Goal: Download file/media

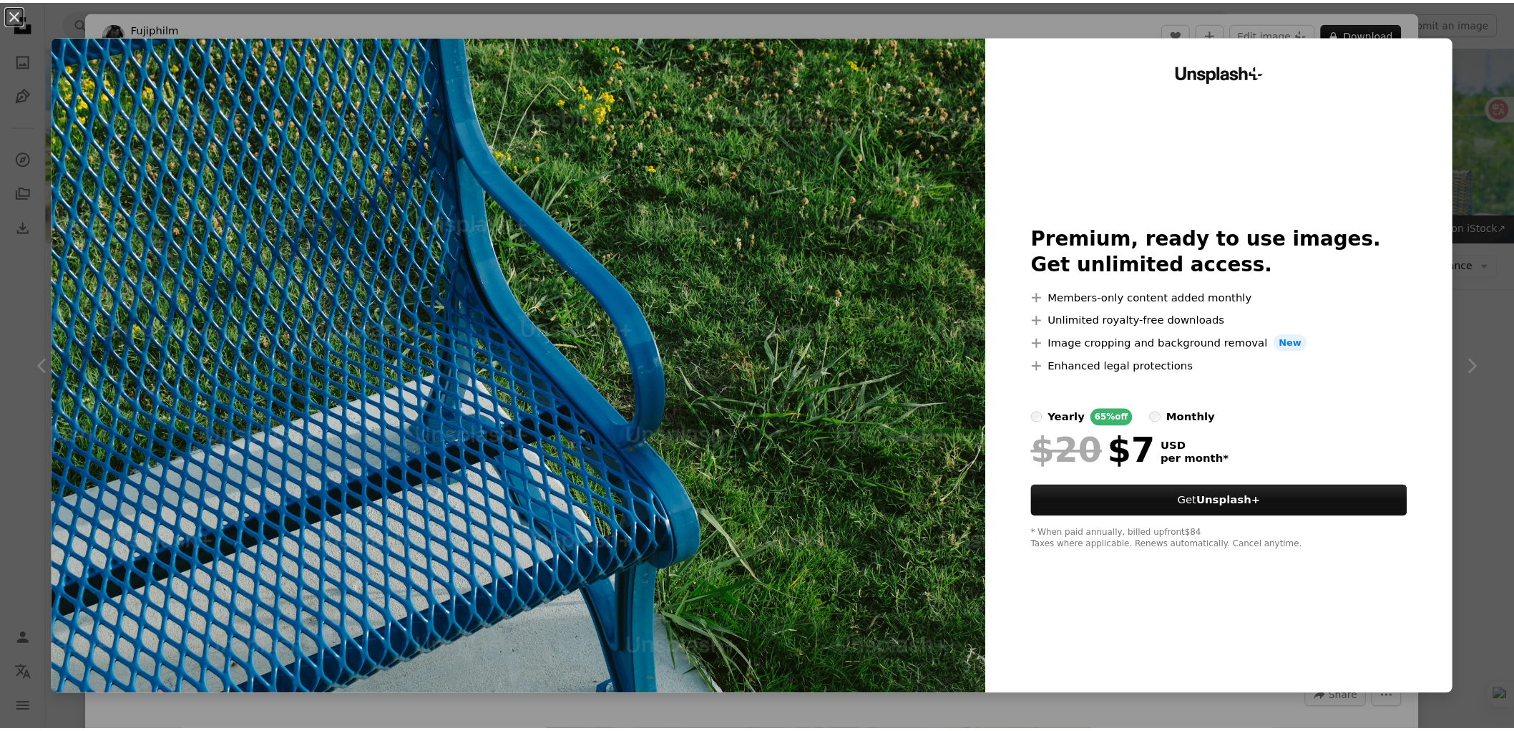
scroll to position [1278, 0]
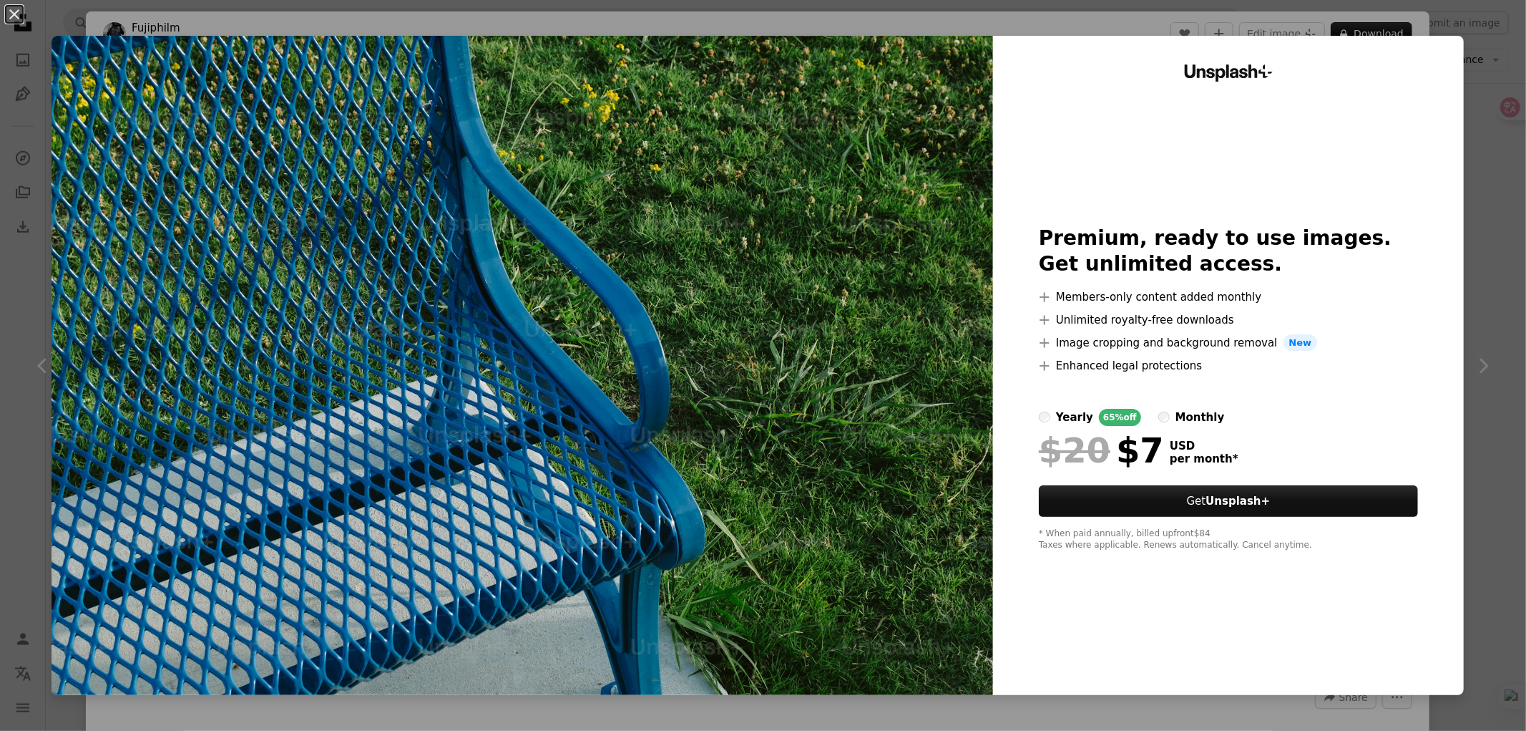
click at [1458, 51] on div "An X shape Unsplash+ Premium, ready to use images. Get unlimited access. A plus…" at bounding box center [763, 365] width 1526 height 731
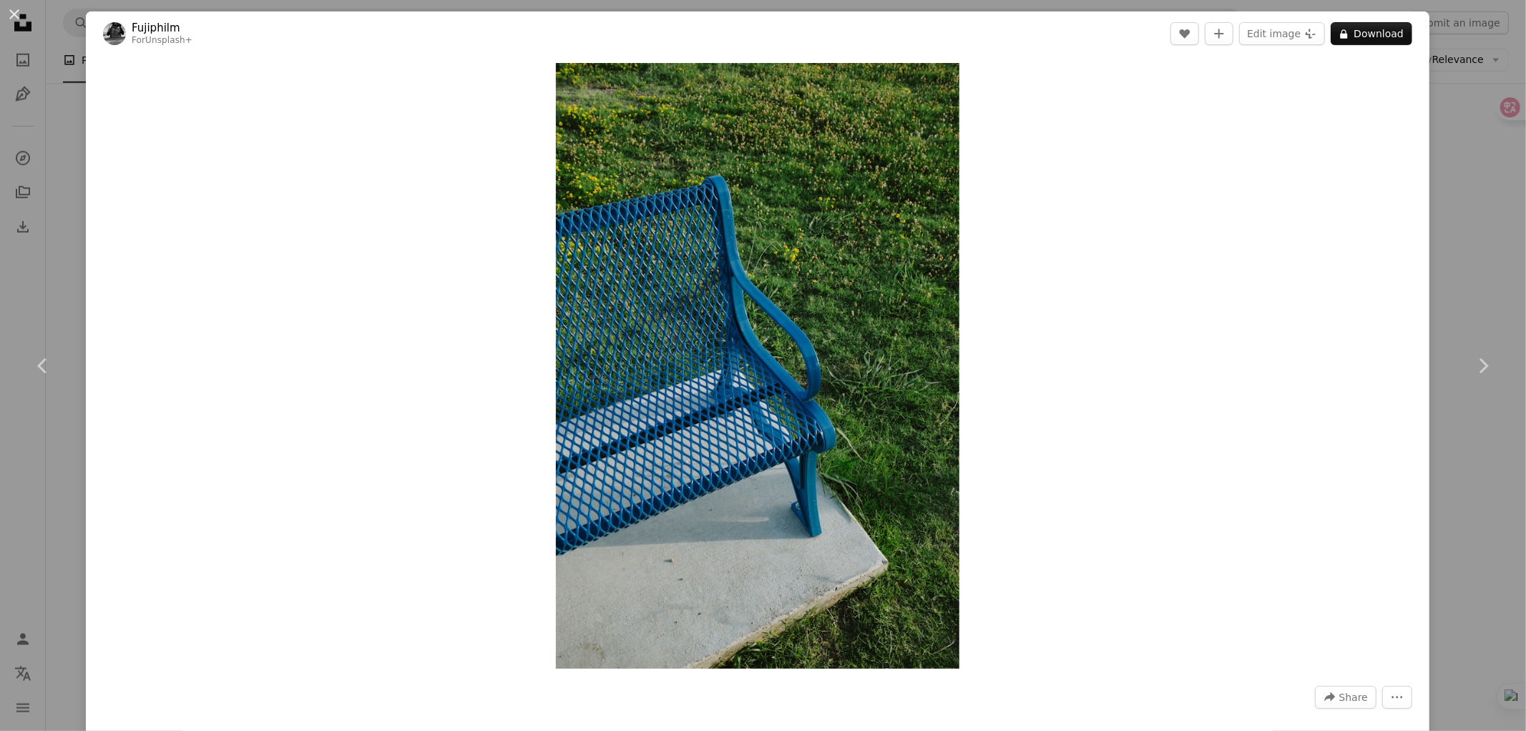
click at [1471, 235] on div "An X shape Chevron left Chevron right Fujiphilm For Unsplash+ A heart A plus si…" at bounding box center [763, 365] width 1526 height 731
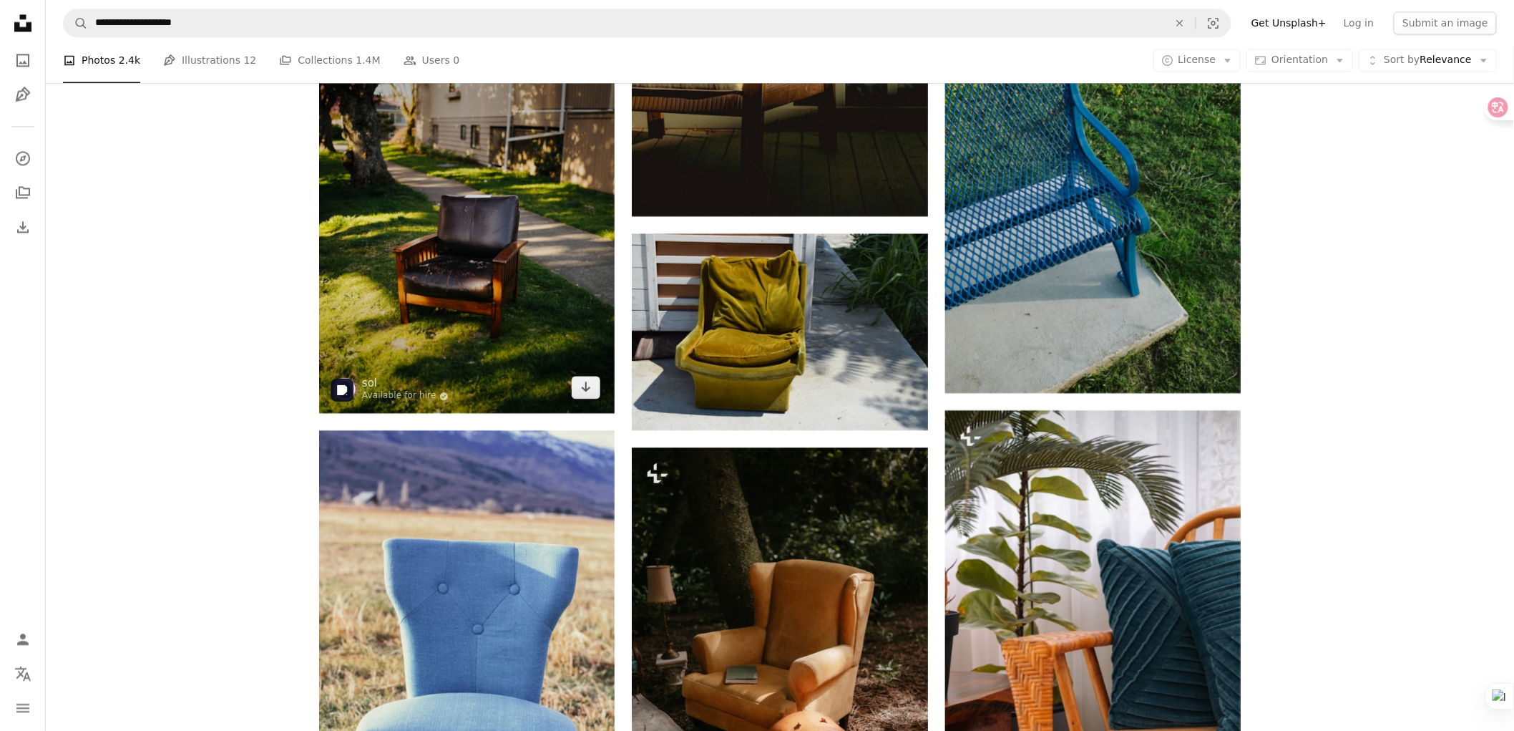
click at [467, 247] on img at bounding box center [467, 228] width 296 height 370
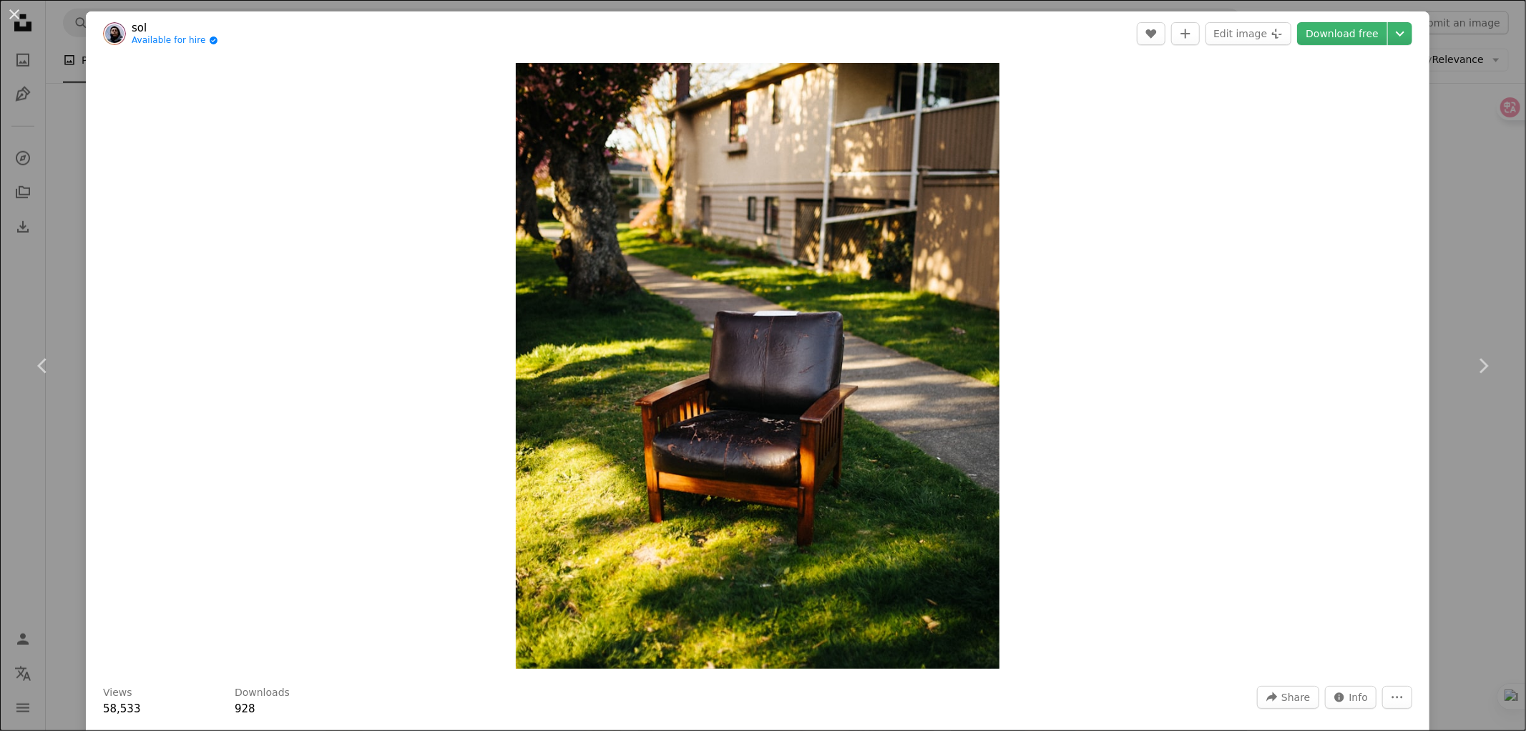
drag, startPoint x: 1495, startPoint y: 238, endPoint x: 1474, endPoint y: 247, distance: 23.1
click at [1495, 238] on div "An X shape Chevron left Chevron right sol Available for hire A checkmark inside…" at bounding box center [763, 365] width 1526 height 731
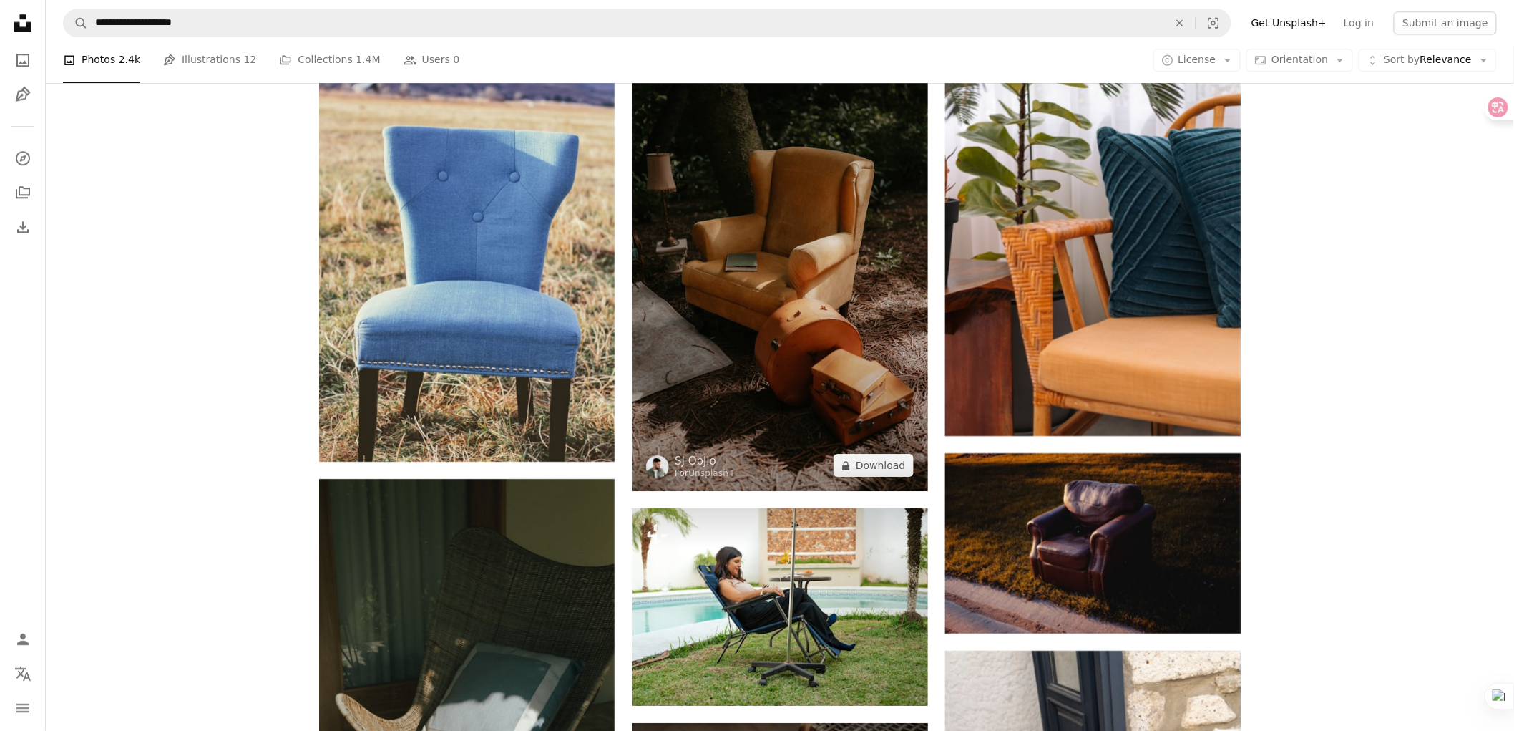
scroll to position [2073, 0]
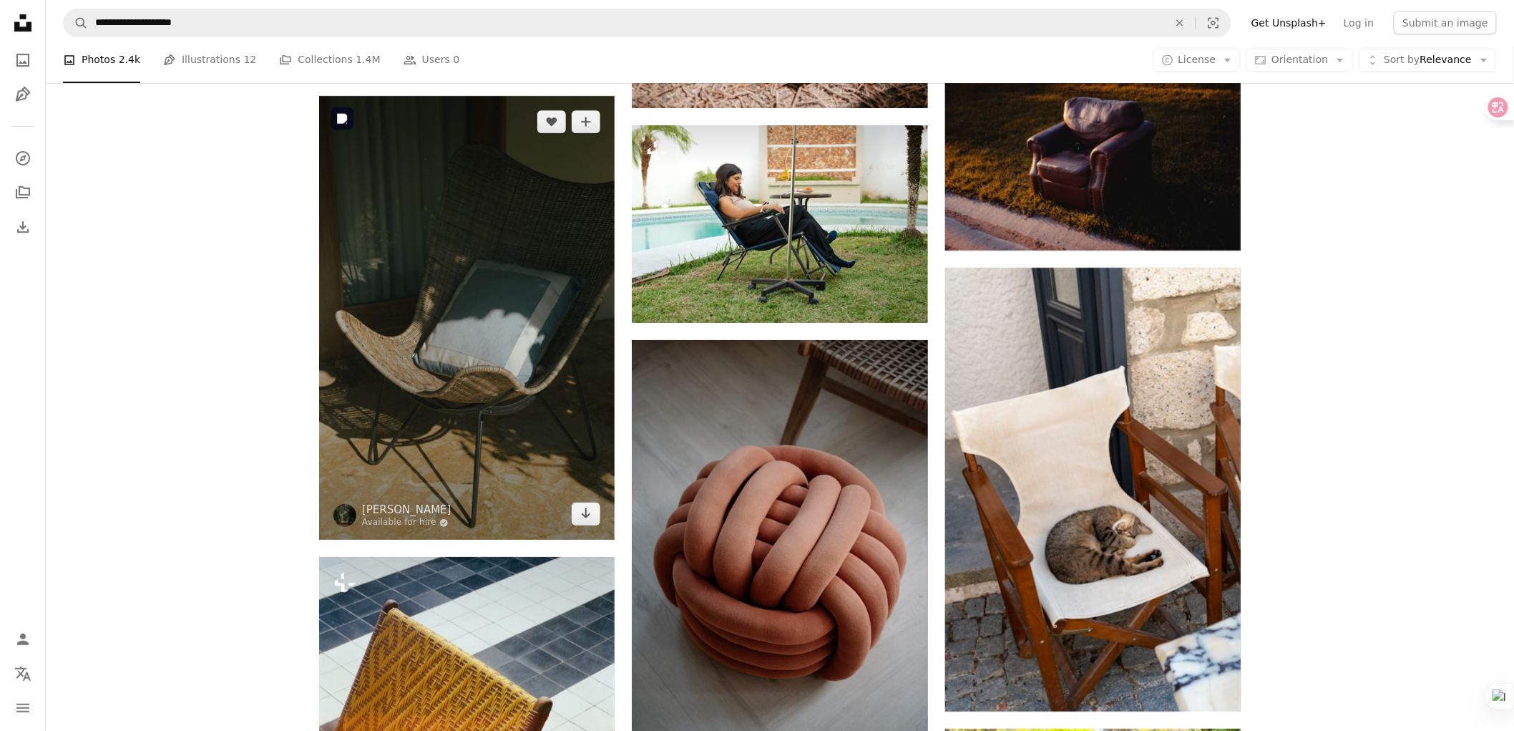
click at [408, 359] on img at bounding box center [467, 318] width 296 height 444
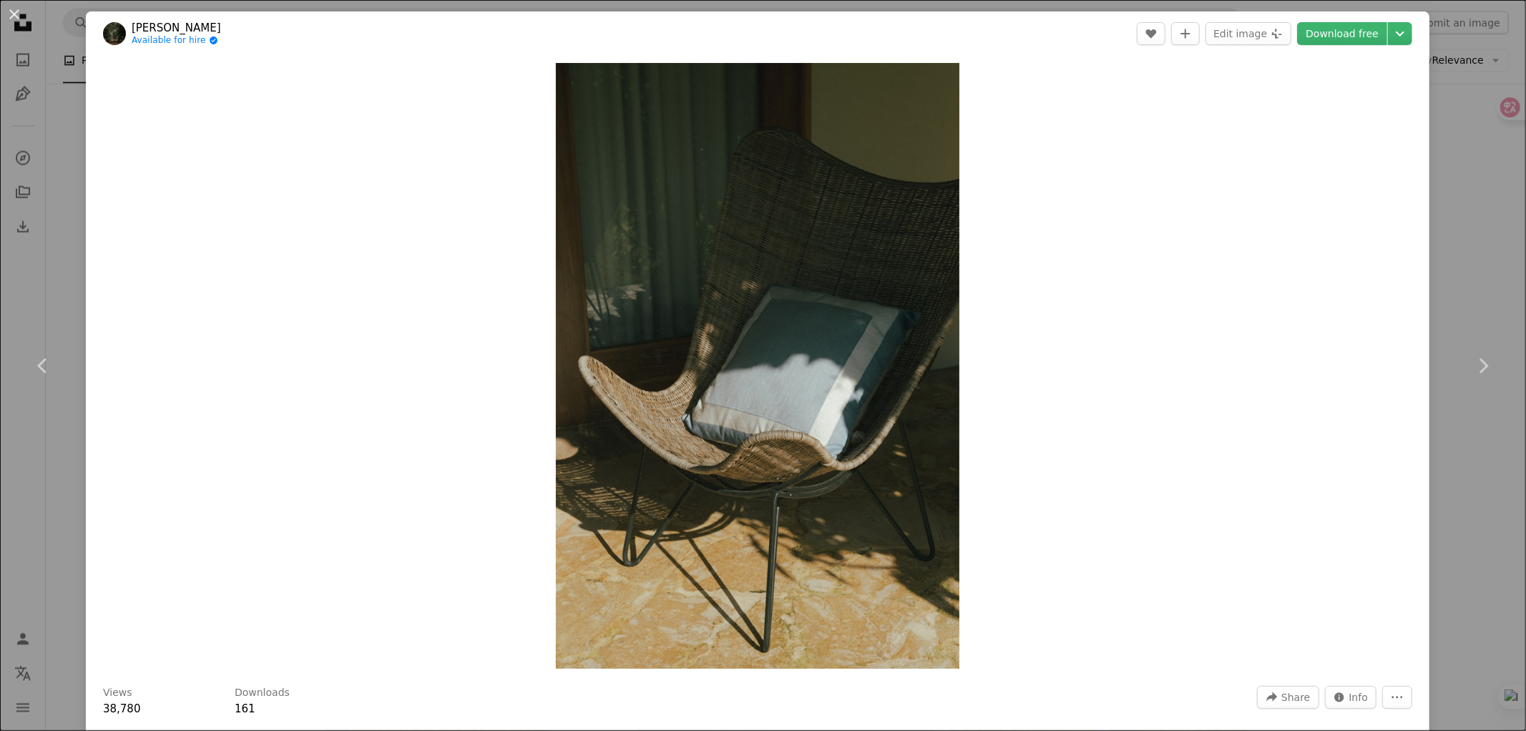
click at [1481, 170] on div "An X shape Chevron left Chevron right [PERSON_NAME] Available for hire A checkm…" at bounding box center [763, 365] width 1526 height 731
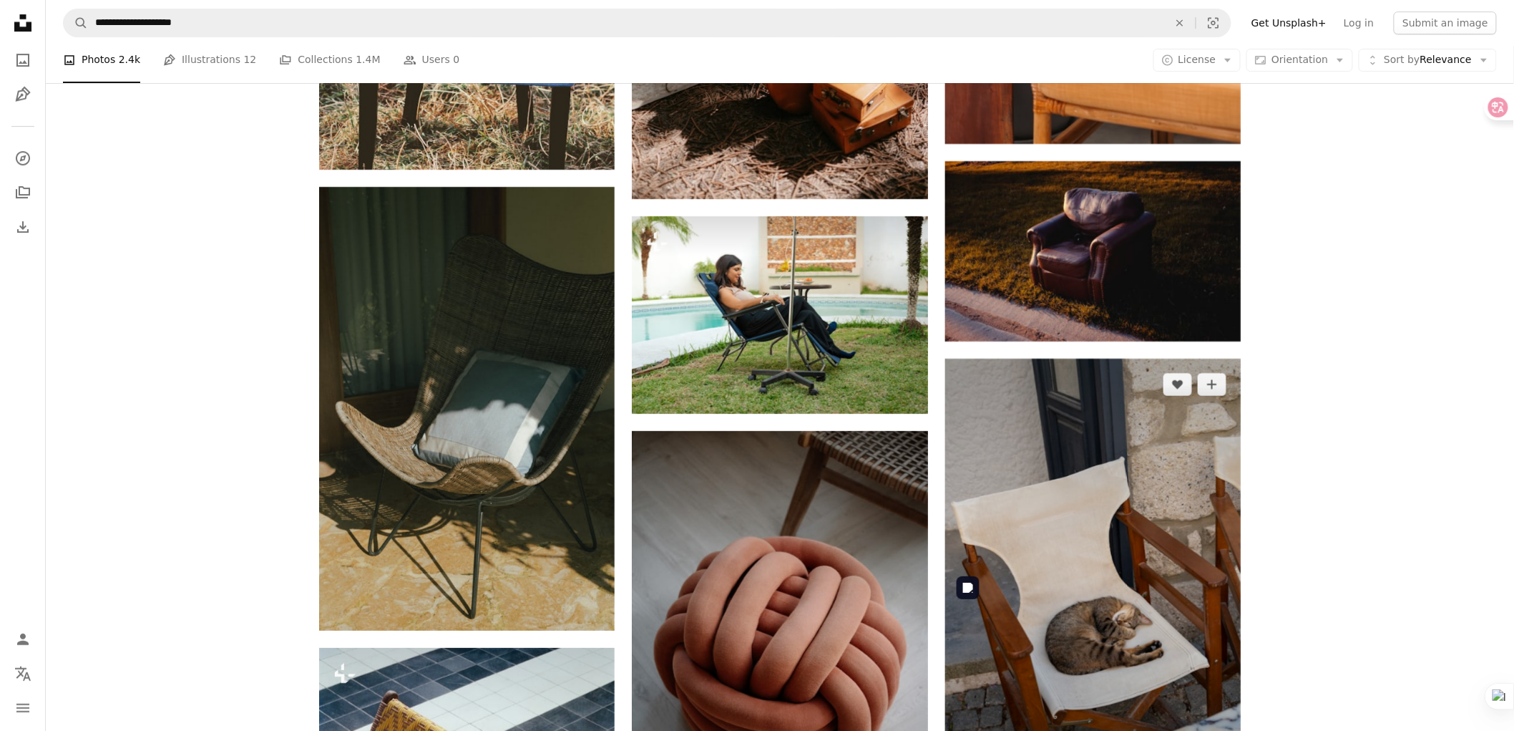
scroll to position [1755, 0]
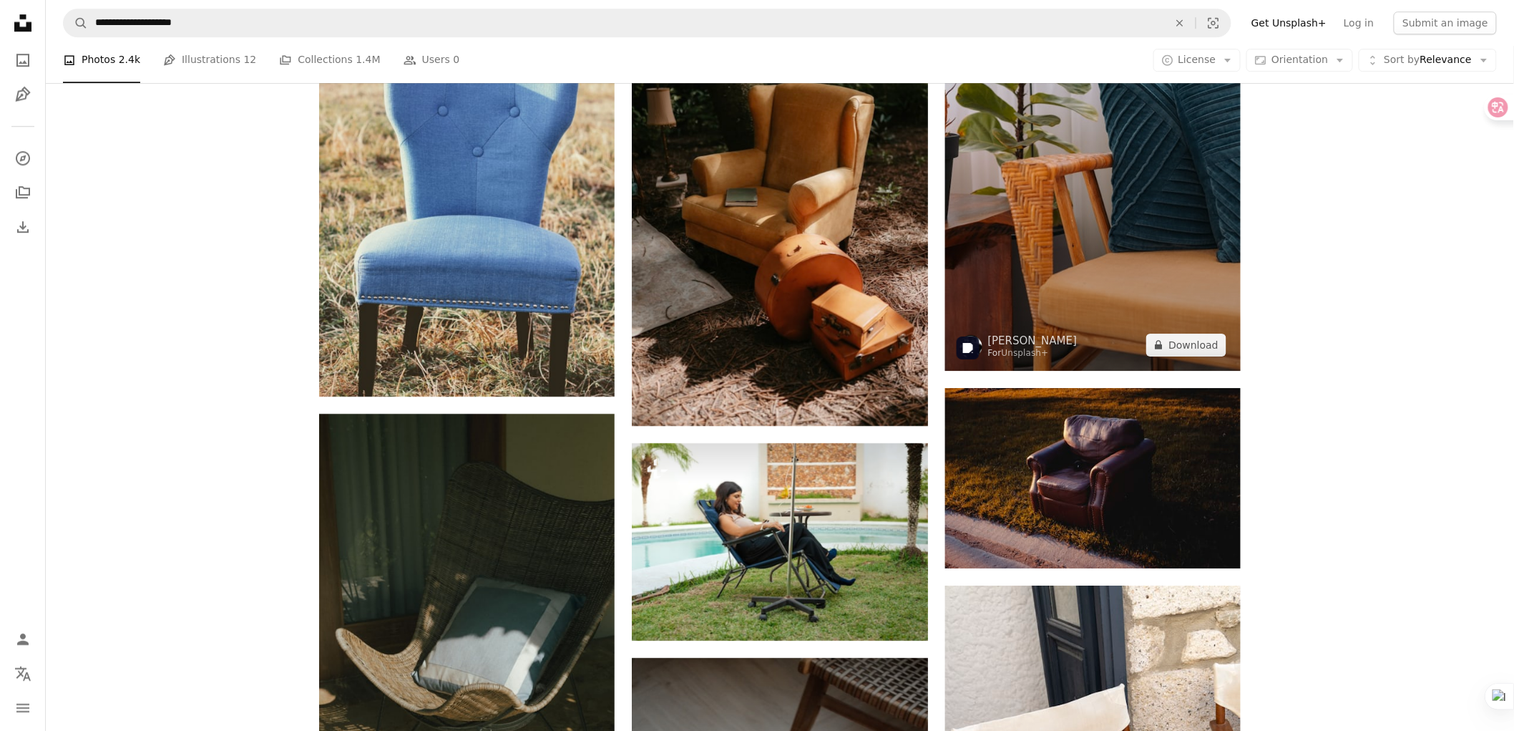
click at [1096, 195] on img at bounding box center [1093, 152] width 296 height 438
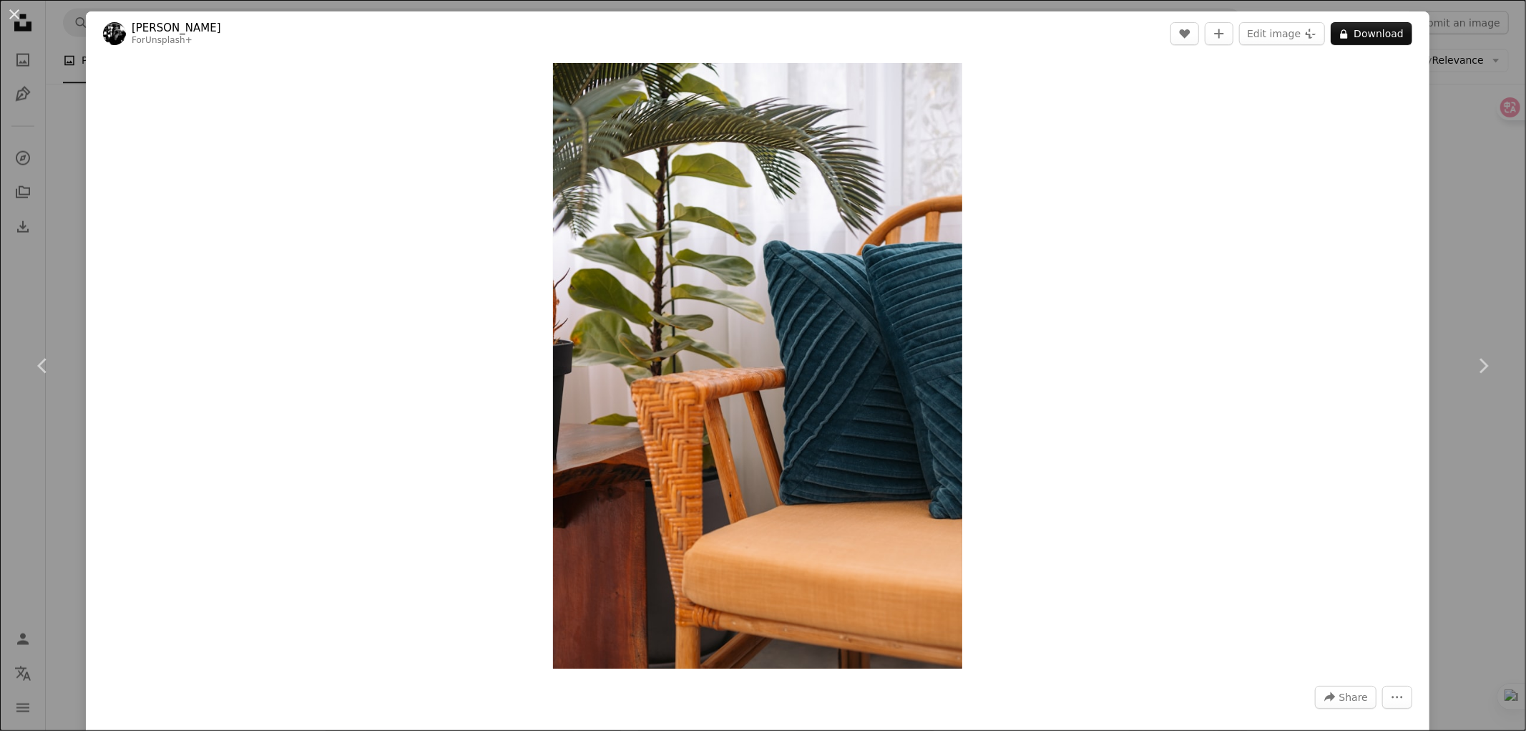
click at [1463, 251] on div "An X shape Chevron left Chevron right [PERSON_NAME] For Unsplash+ A heart A plu…" at bounding box center [763, 365] width 1526 height 731
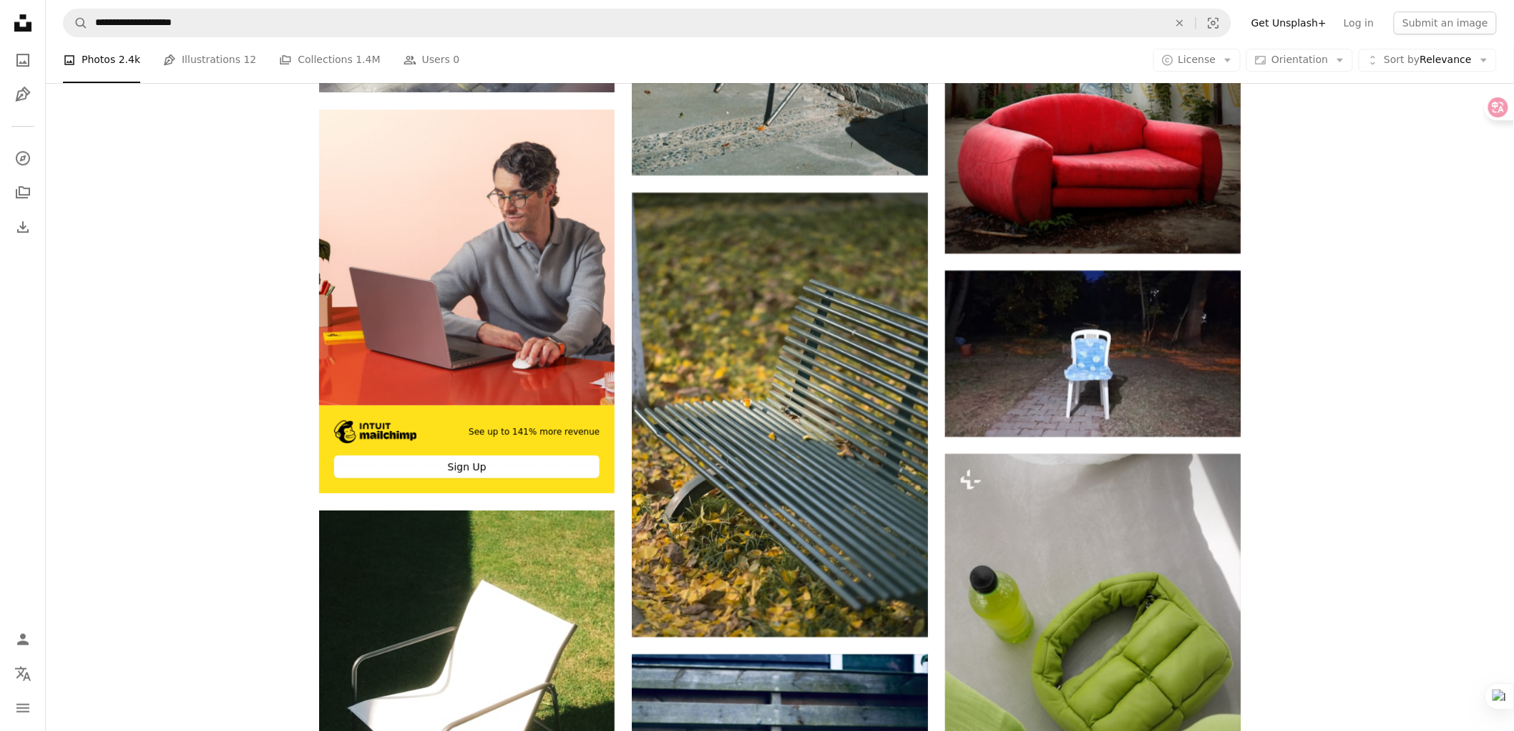
scroll to position [4299, 0]
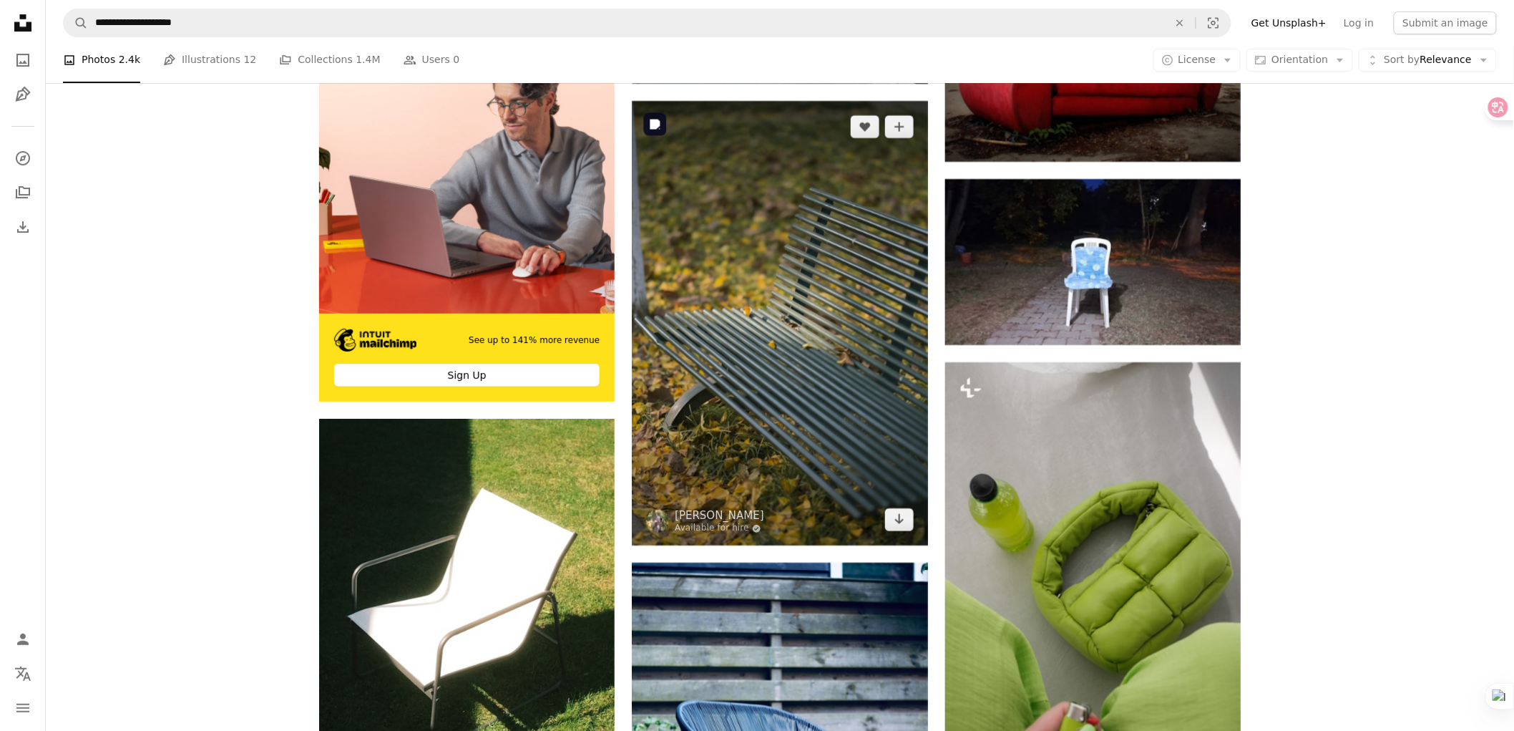
click at [813, 346] on img at bounding box center [780, 323] width 296 height 444
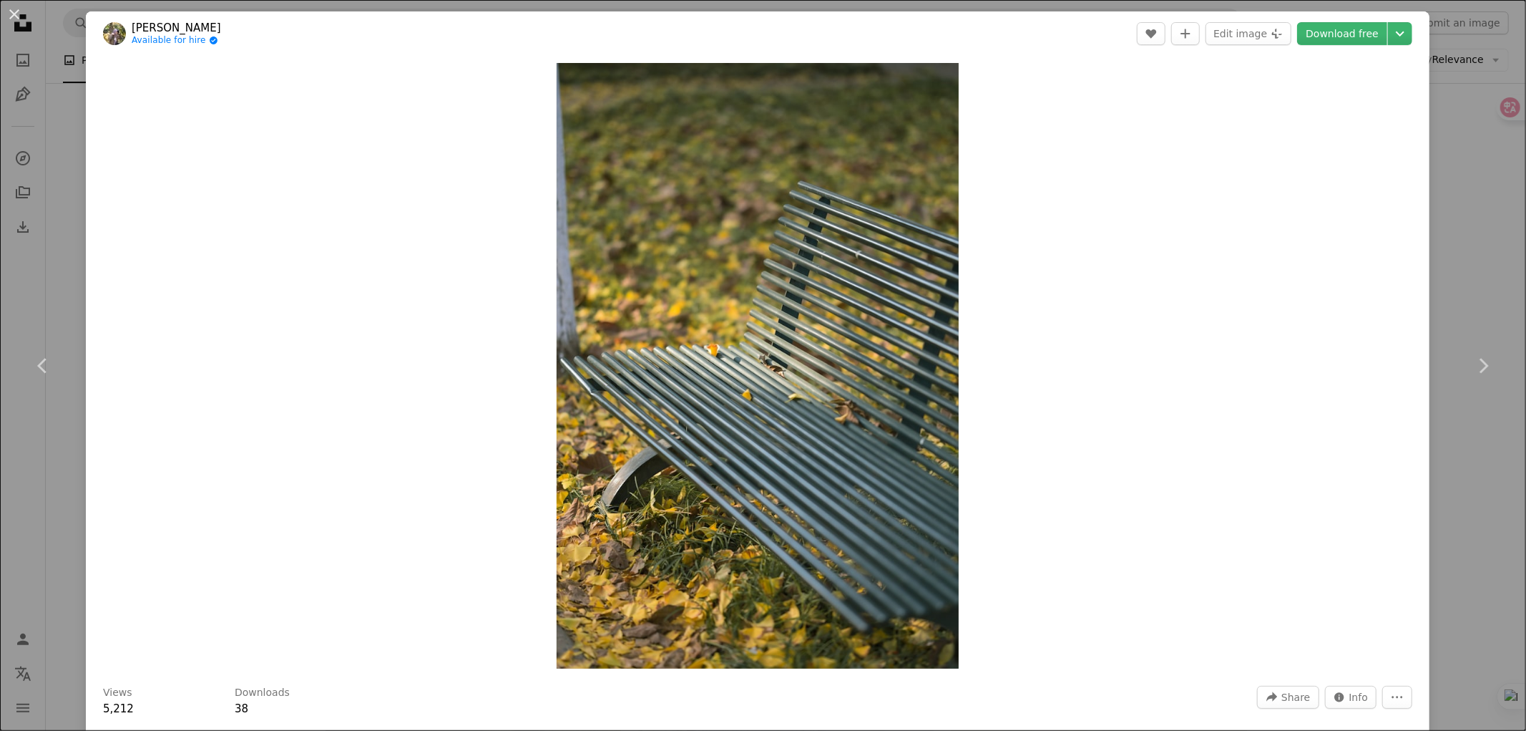
click at [1467, 210] on div "An X shape Chevron left Chevron right Tseinn [PERSON_NAME] Available for hire A…" at bounding box center [763, 365] width 1526 height 731
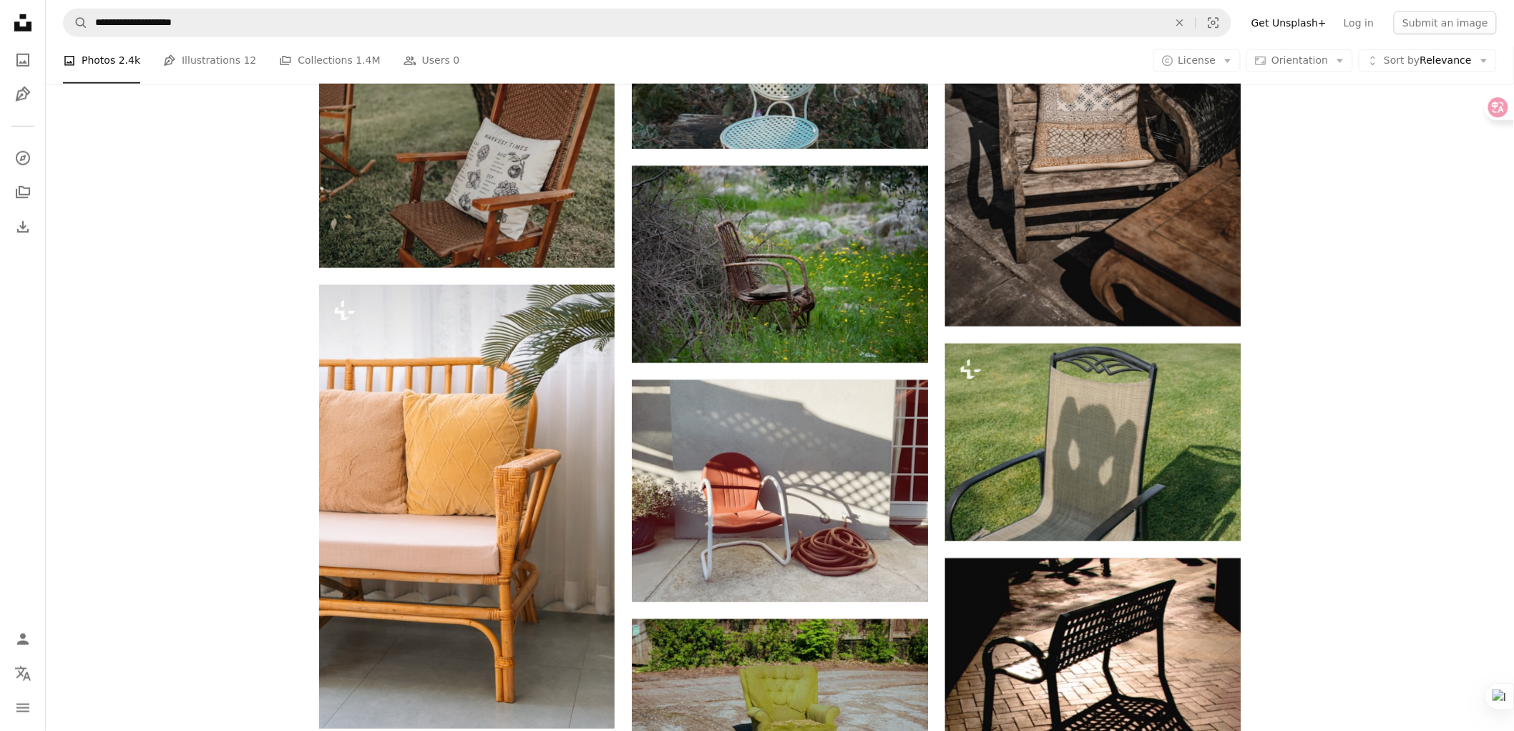
scroll to position [7559, 0]
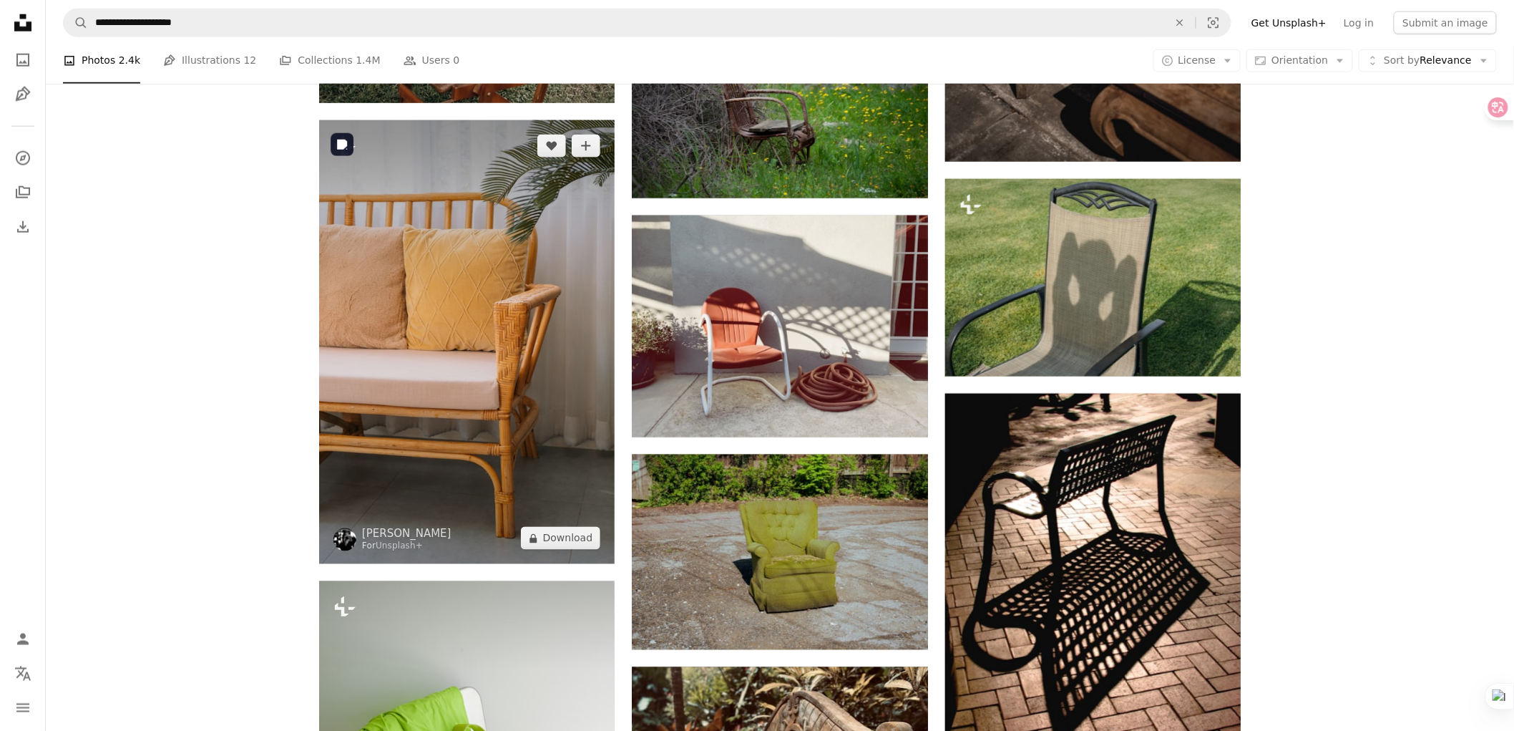
click at [462, 348] on img at bounding box center [467, 342] width 296 height 444
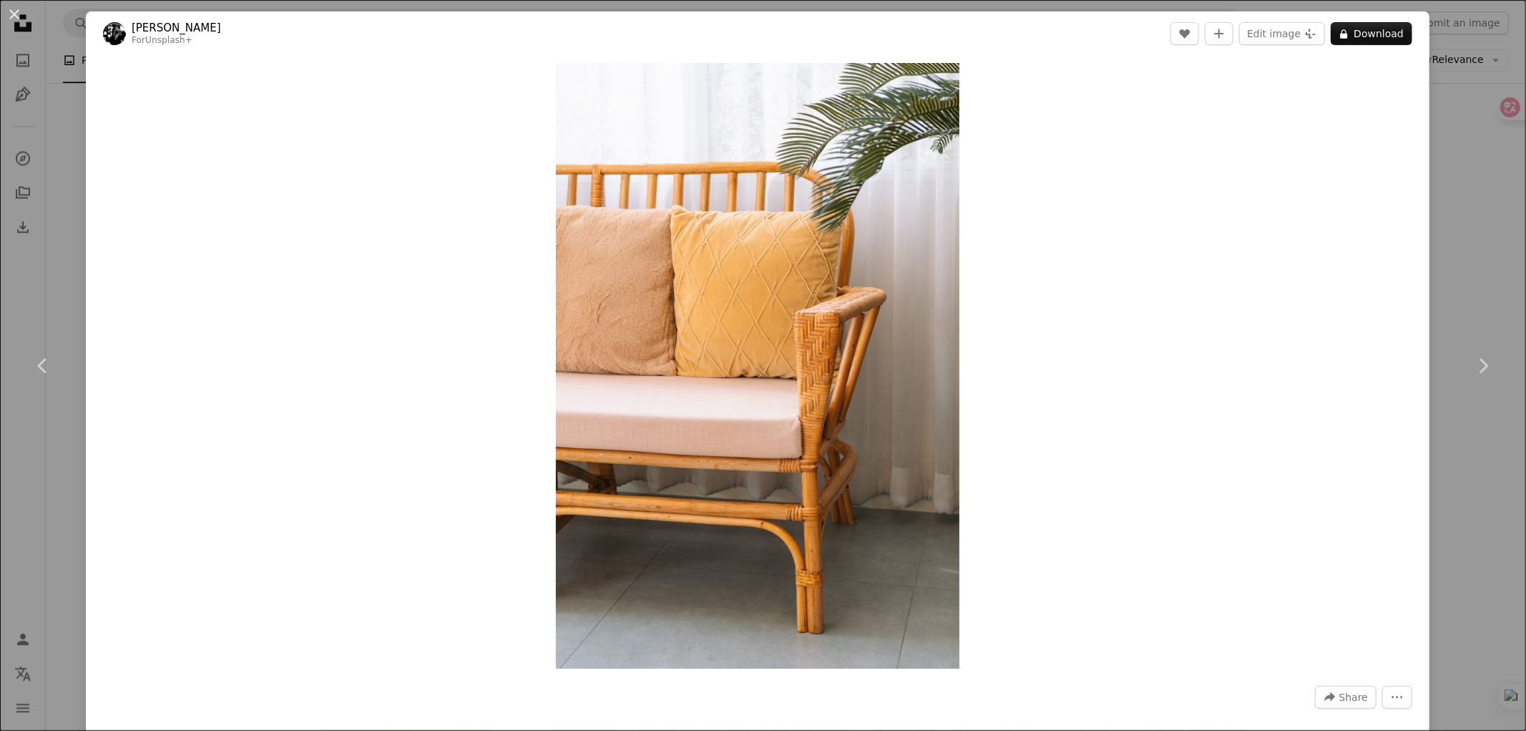
click at [1475, 98] on div "An X shape Chevron left Chevron right [PERSON_NAME] For Unsplash+ A heart A plu…" at bounding box center [763, 365] width 1526 height 731
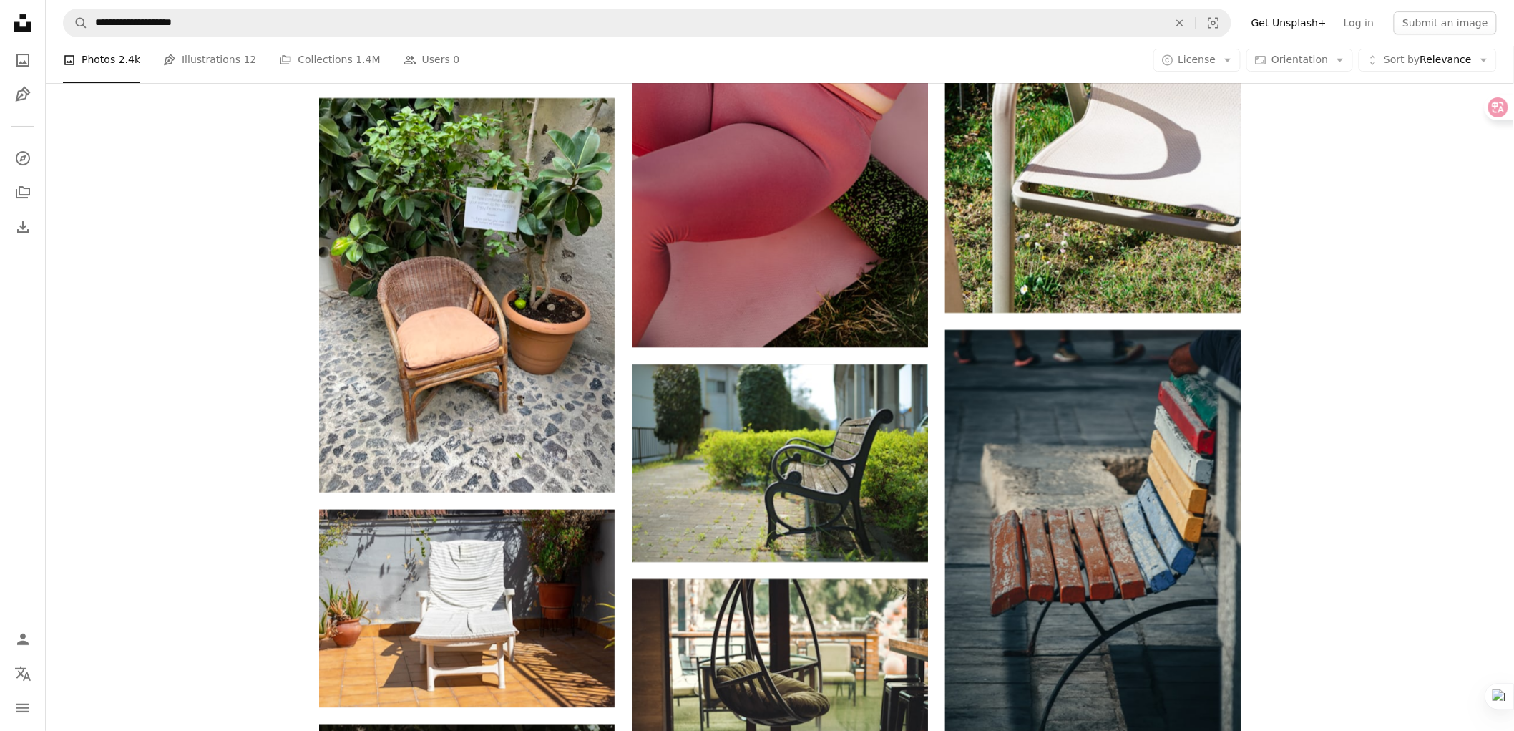
scroll to position [11295, 0]
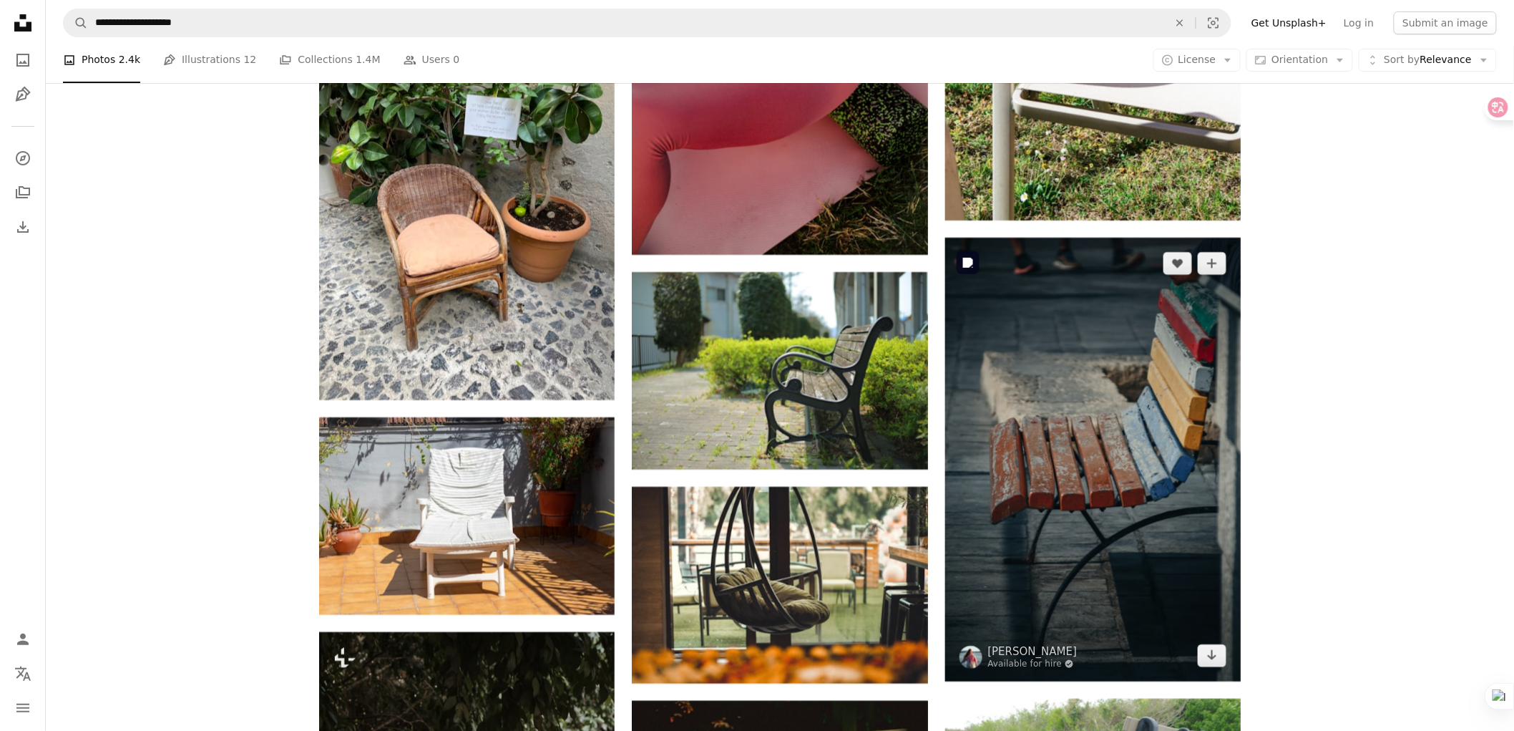
click at [1041, 437] on img at bounding box center [1093, 460] width 296 height 444
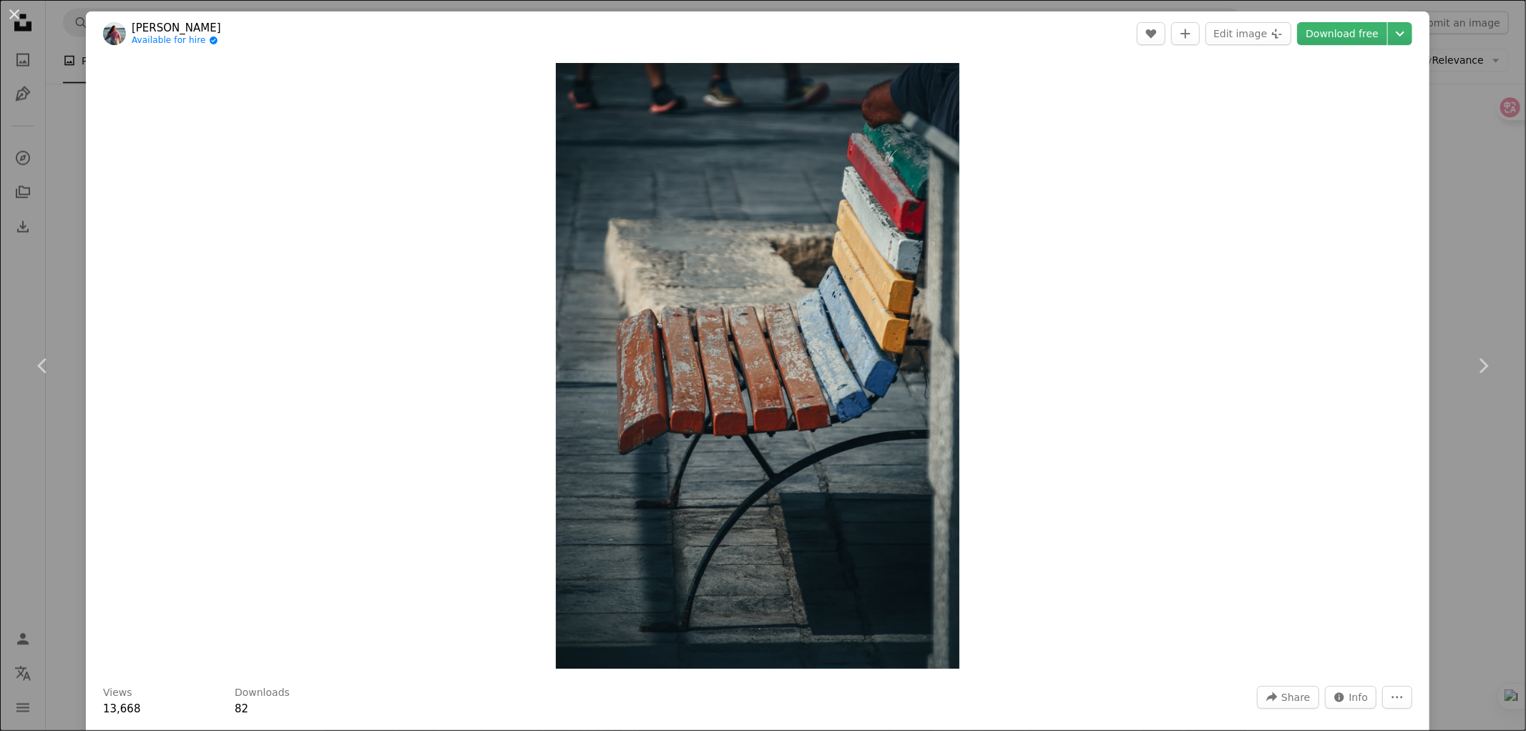
click at [1481, 218] on div "An X shape Chevron left Chevron right [PERSON_NAME] Available for hire A checkm…" at bounding box center [763, 365] width 1526 height 731
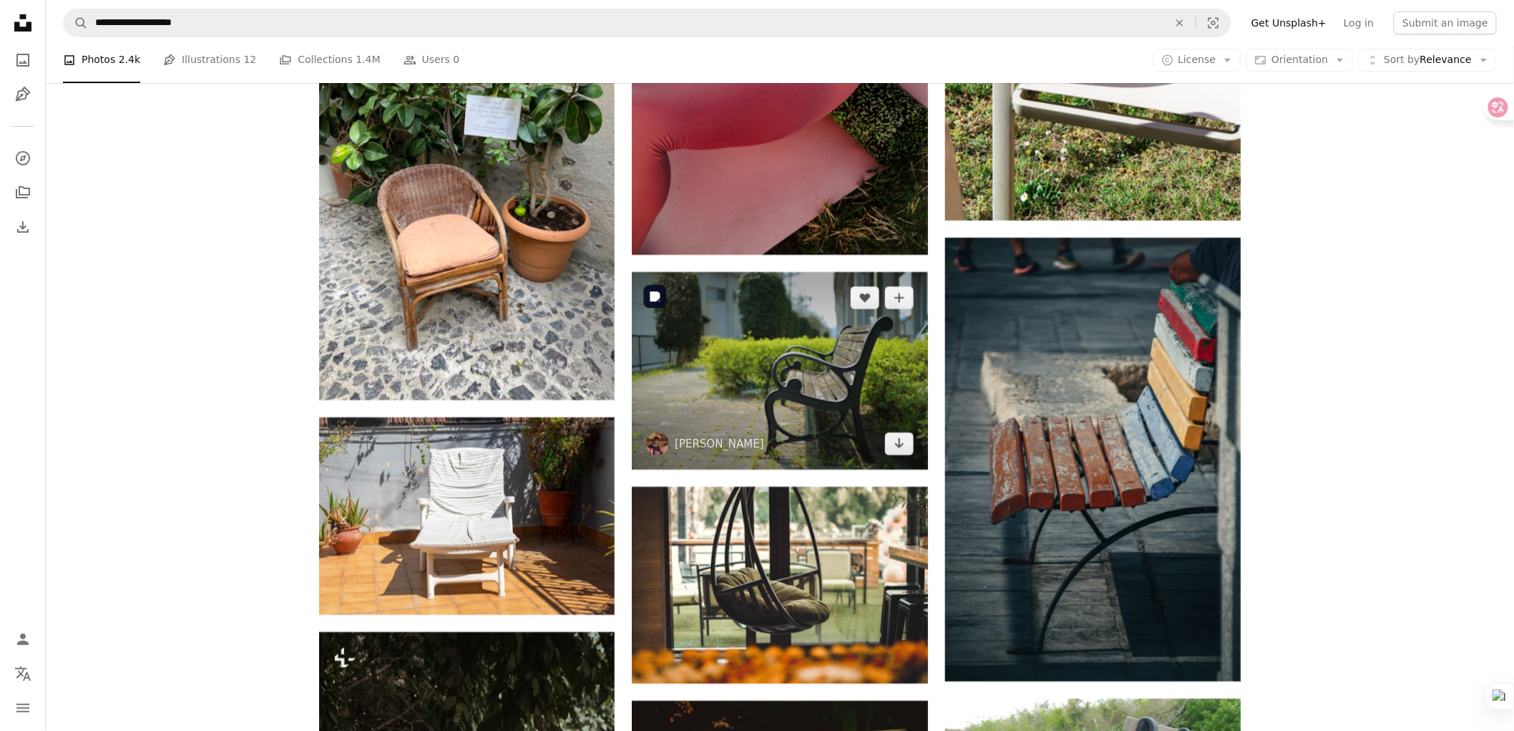
click at [804, 374] on img at bounding box center [780, 370] width 296 height 197
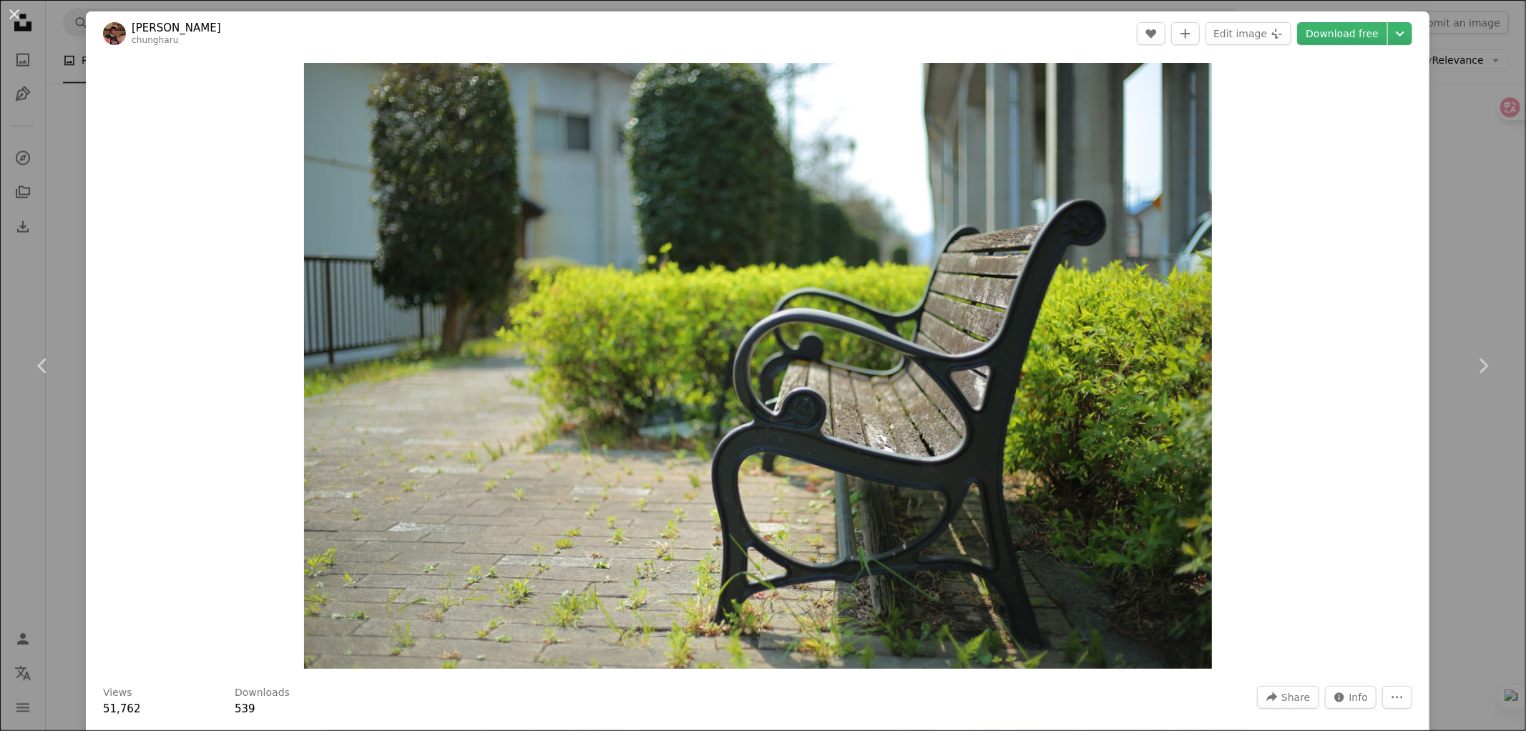
click at [1475, 265] on div "An X shape Chevron left Chevron right [PERSON_NAME] chungharu A heart A plus si…" at bounding box center [763, 365] width 1526 height 731
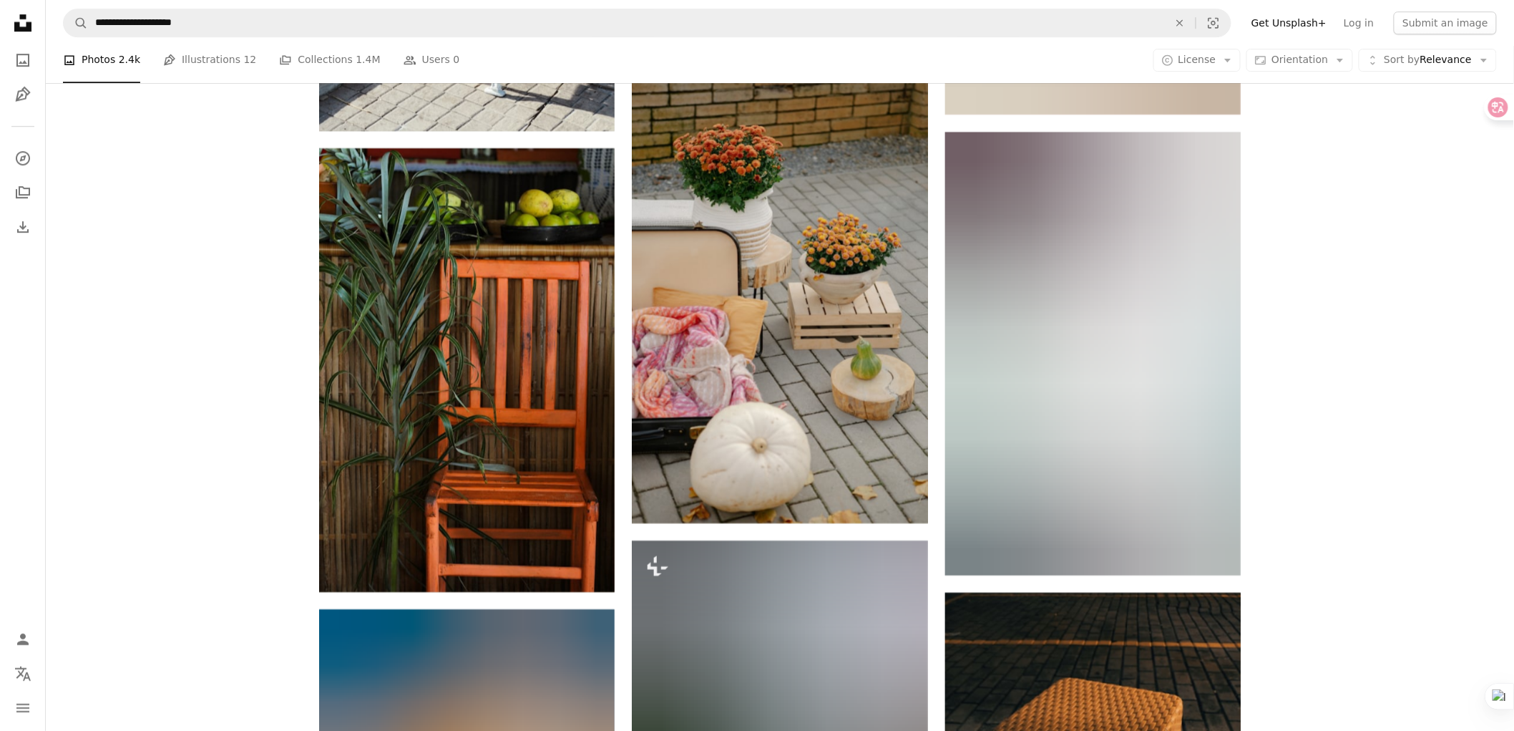
scroll to position [17656, 0]
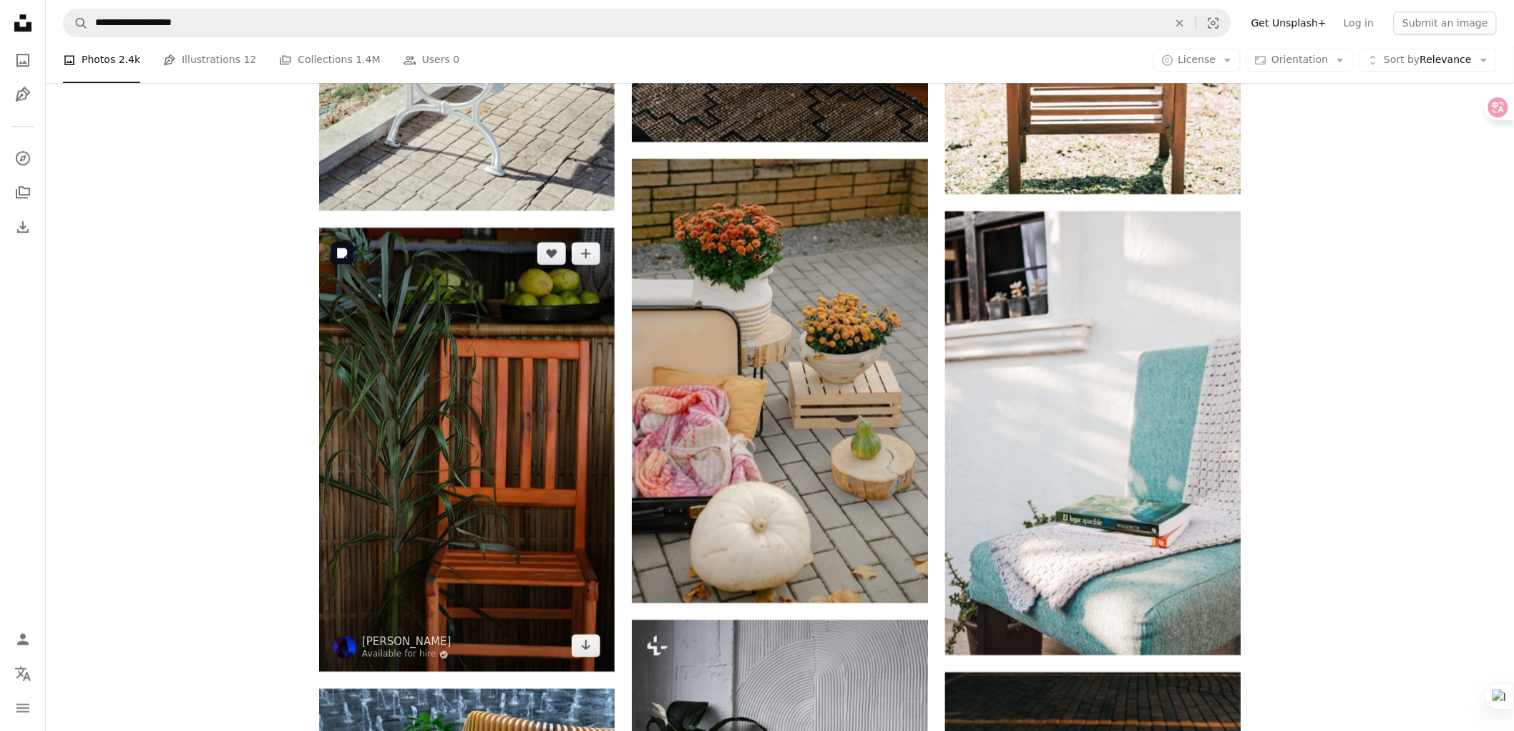
click at [532, 433] on img at bounding box center [467, 450] width 296 height 444
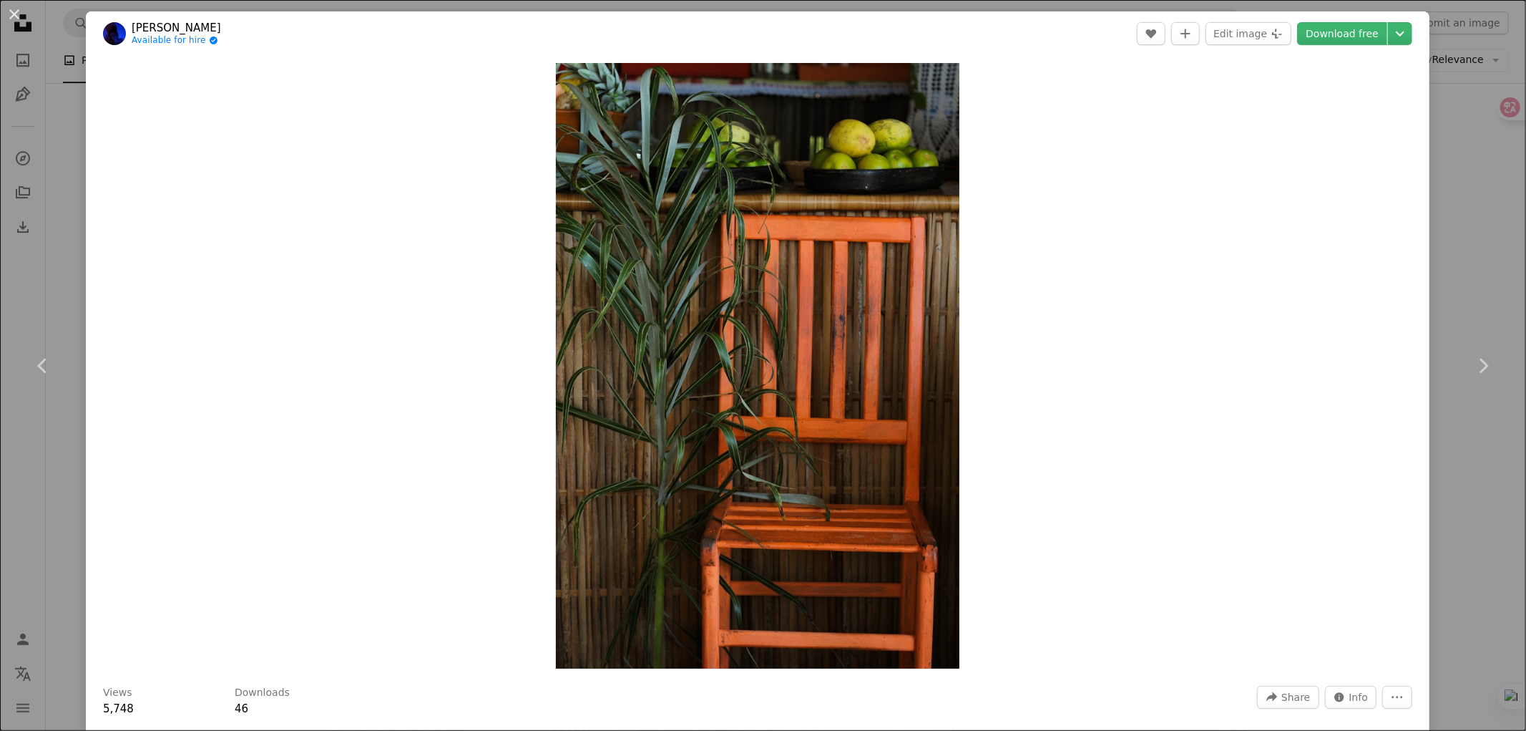
click at [1458, 179] on div "An X shape Chevron left Chevron right [PERSON_NAME] Available for hire A checkm…" at bounding box center [763, 365] width 1526 height 731
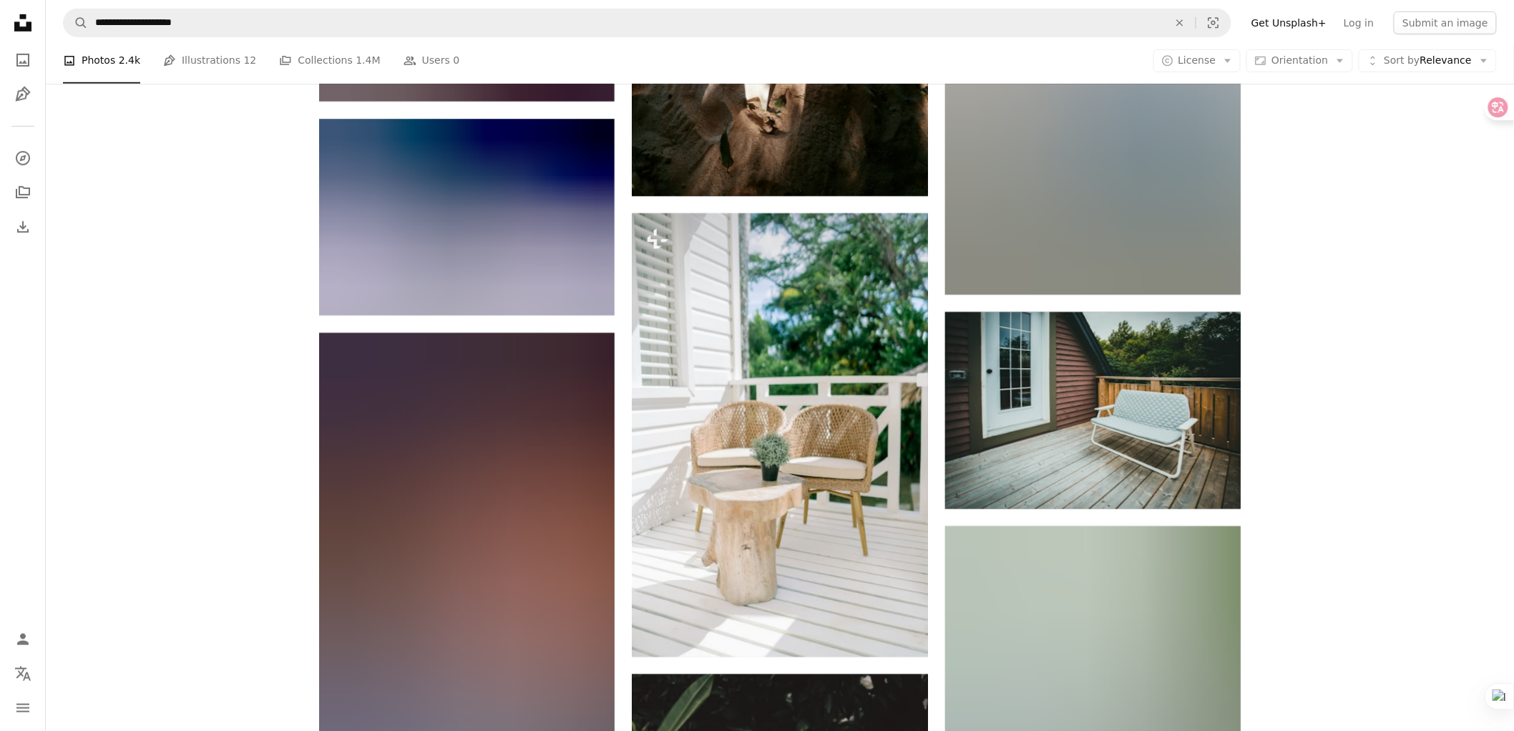
scroll to position [20836, 0]
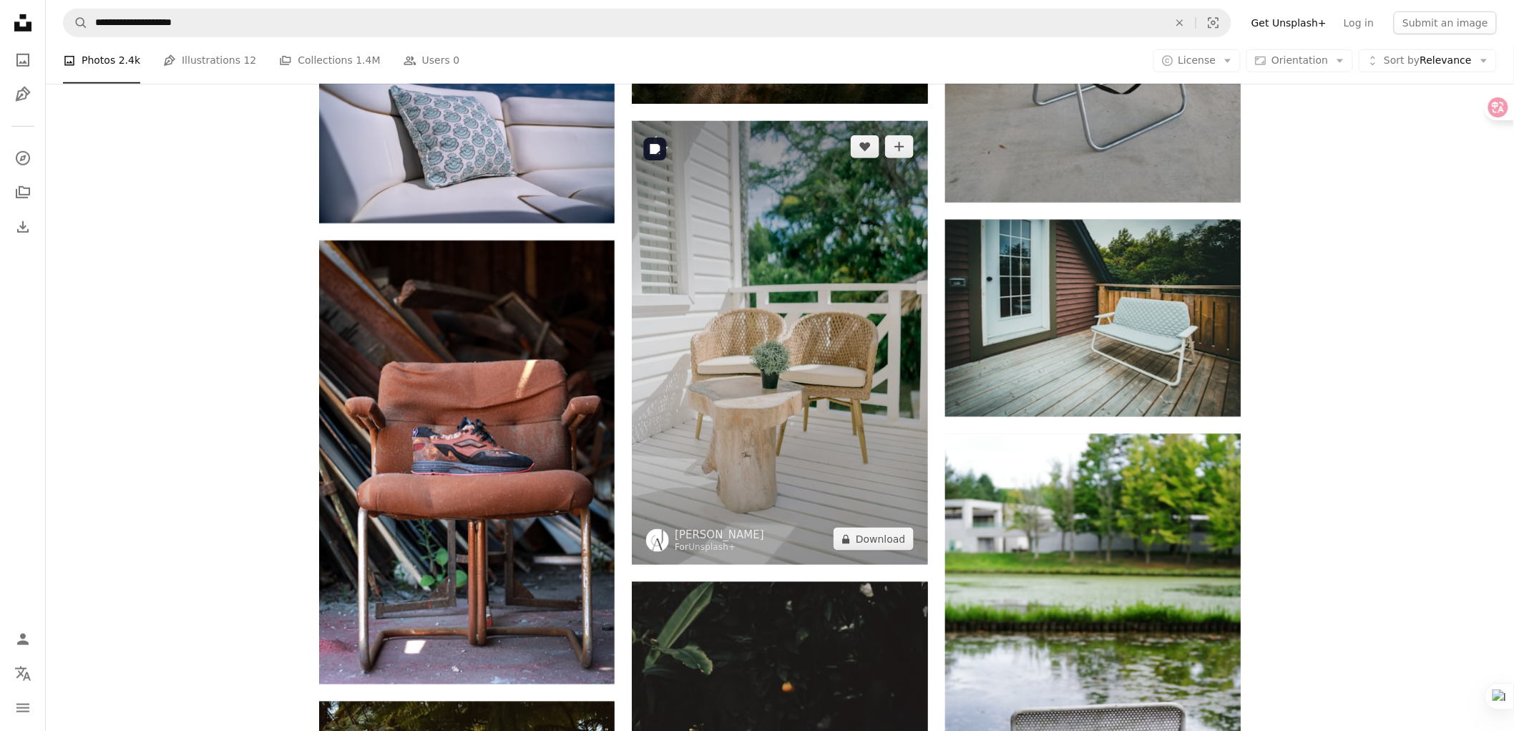
click at [787, 348] on img at bounding box center [780, 343] width 296 height 444
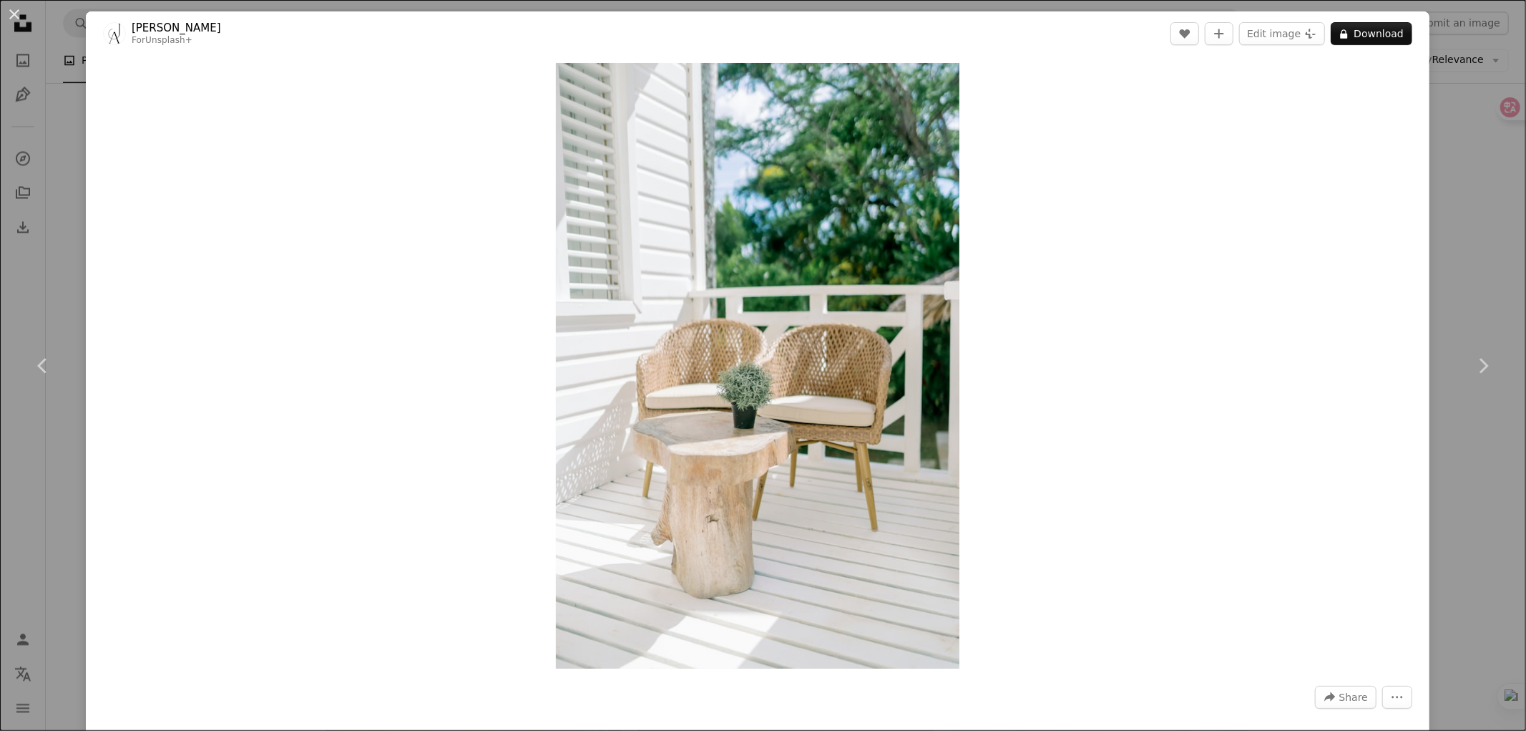
drag, startPoint x: 1461, startPoint y: 140, endPoint x: 1383, endPoint y: 213, distance: 106.3
click at [1461, 140] on div "An X shape Chevron left Chevron right [PERSON_NAME] For Unsplash+ A heart A plu…" at bounding box center [763, 365] width 1526 height 731
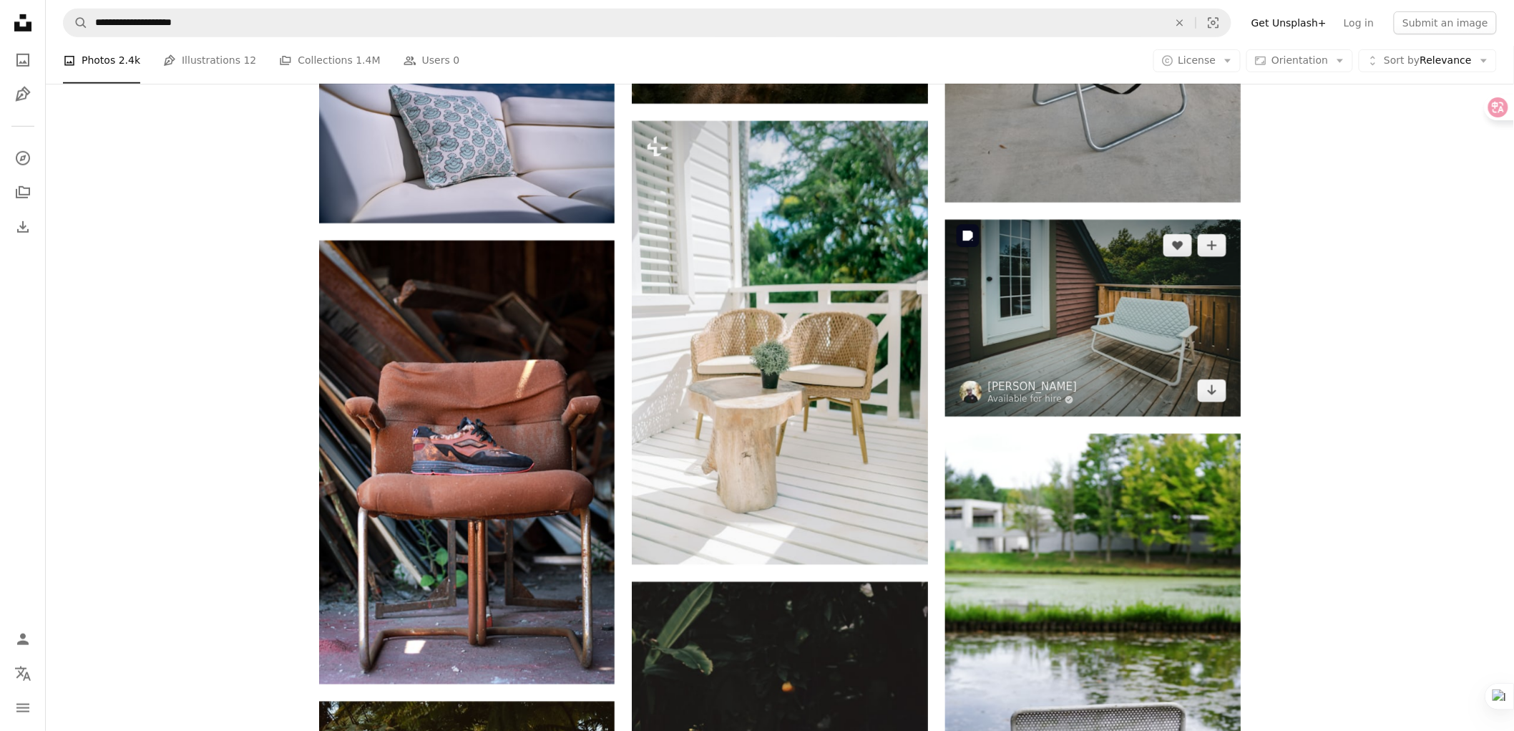
scroll to position [20916, 0]
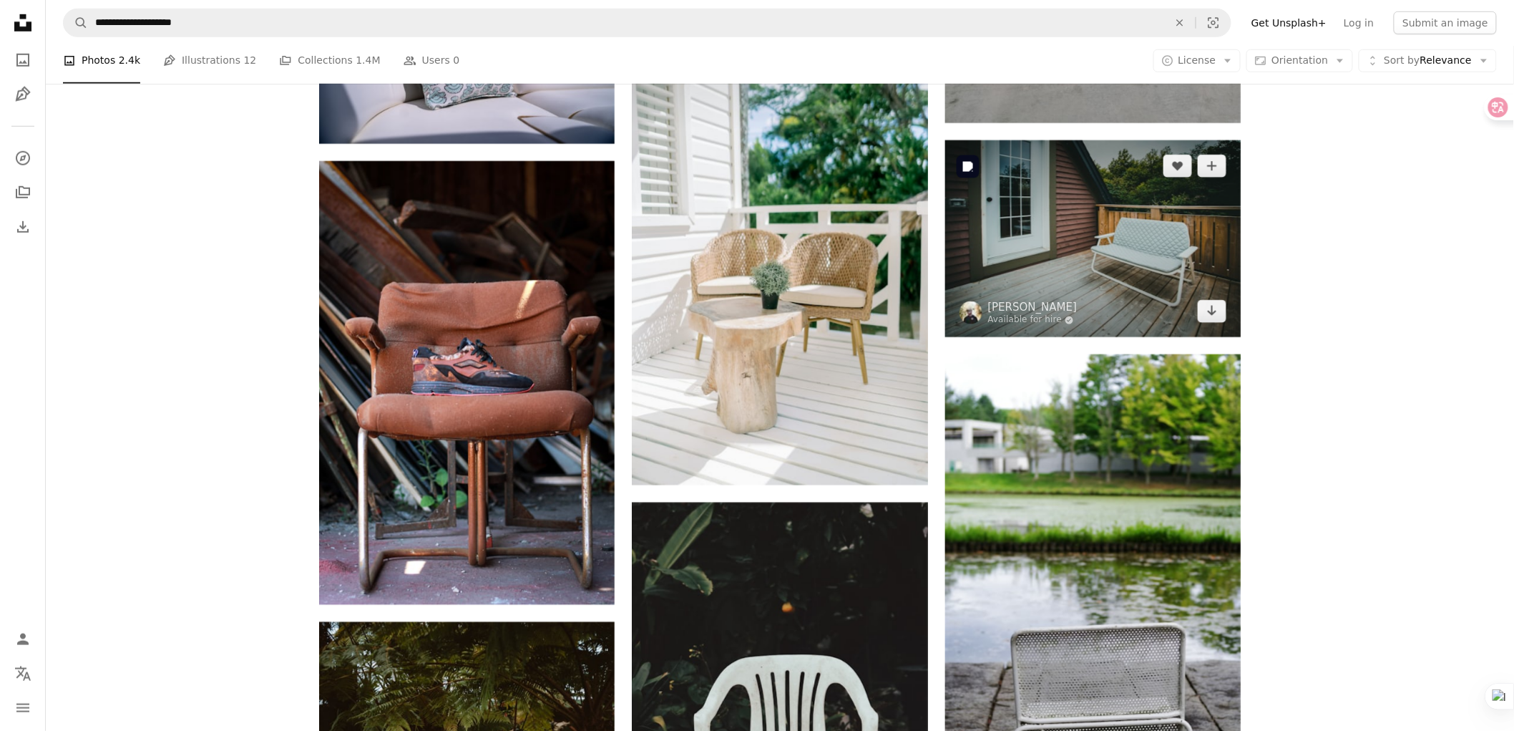
click at [1083, 251] on img at bounding box center [1093, 238] width 296 height 197
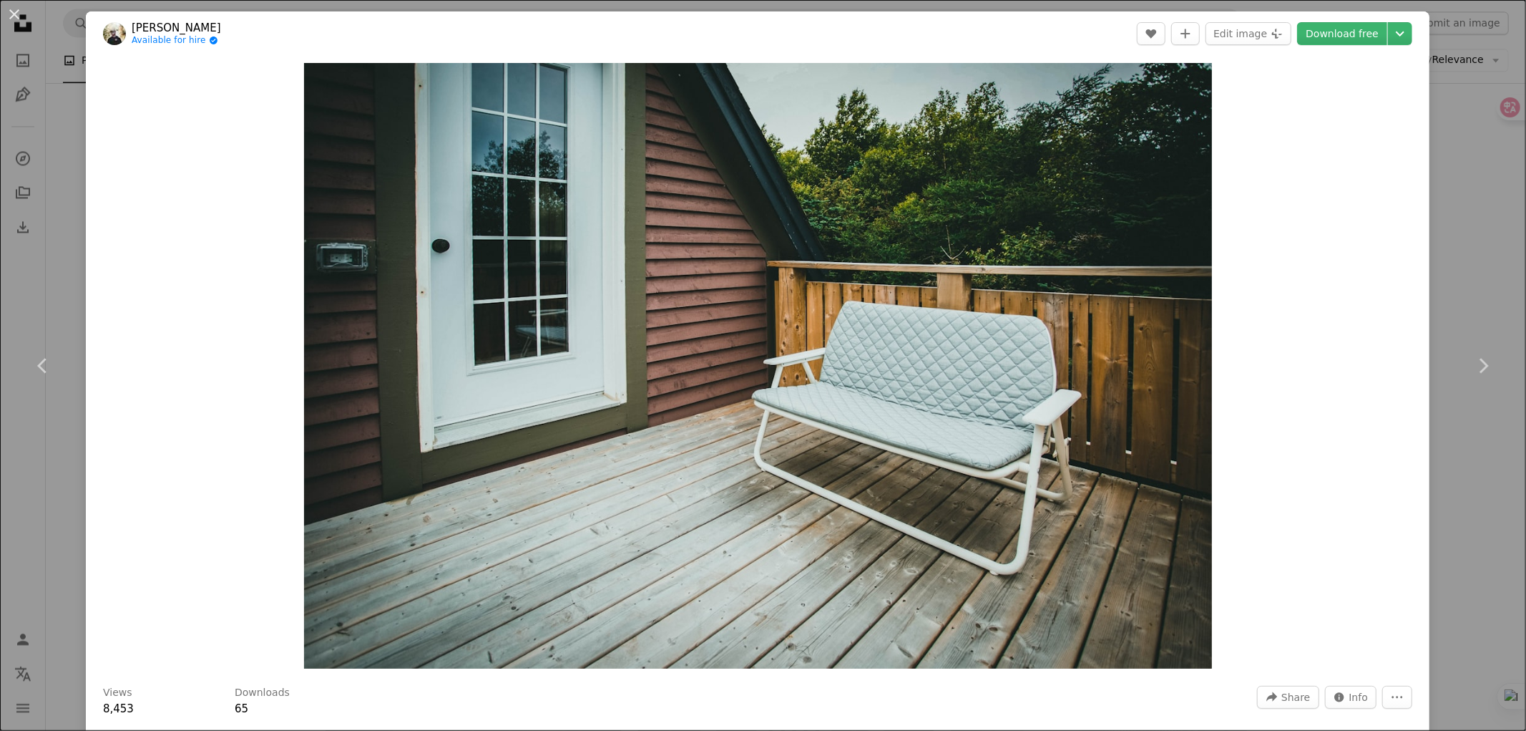
click at [1454, 224] on div "An X shape Chevron left Chevron right [PERSON_NAME] Available for hire A checkm…" at bounding box center [763, 365] width 1526 height 731
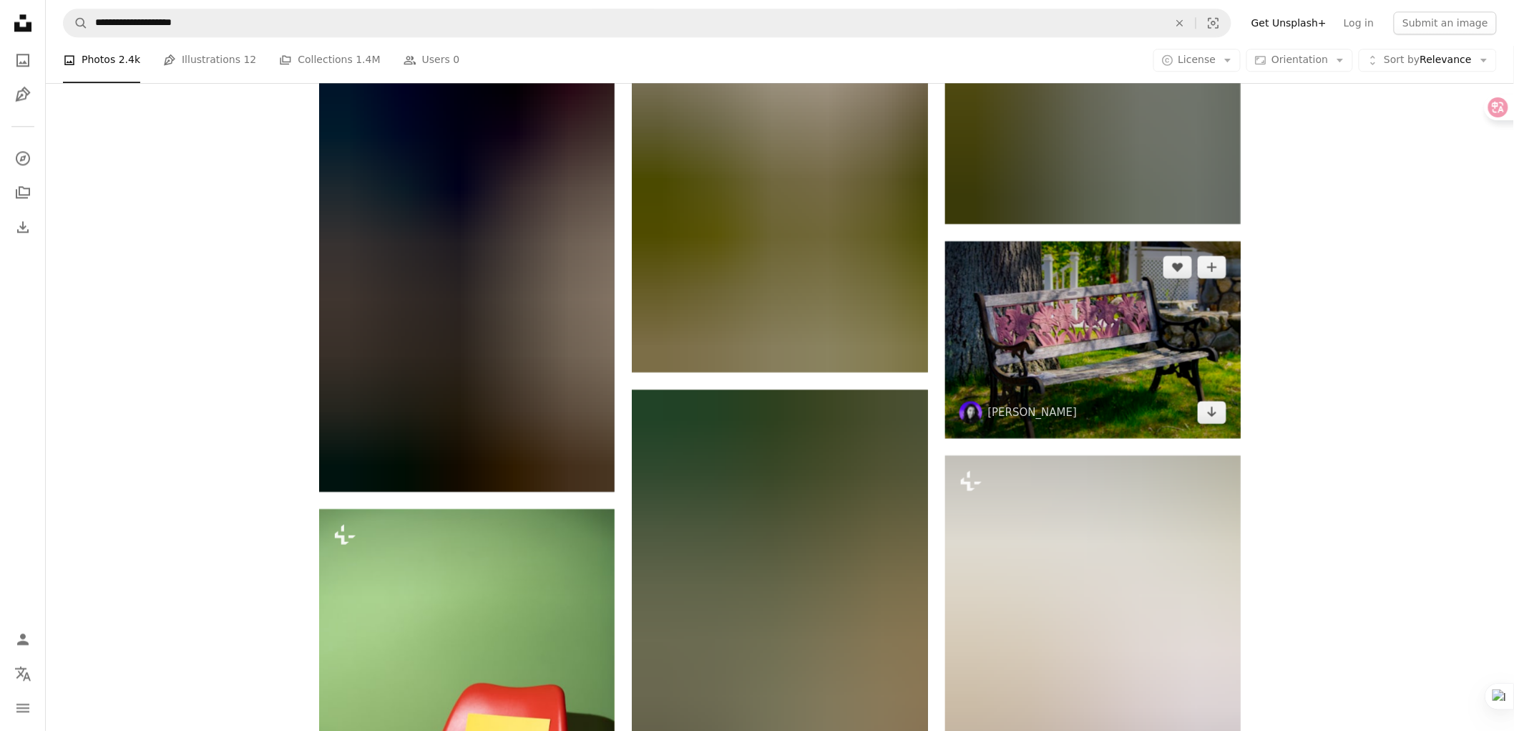
scroll to position [21949, 0]
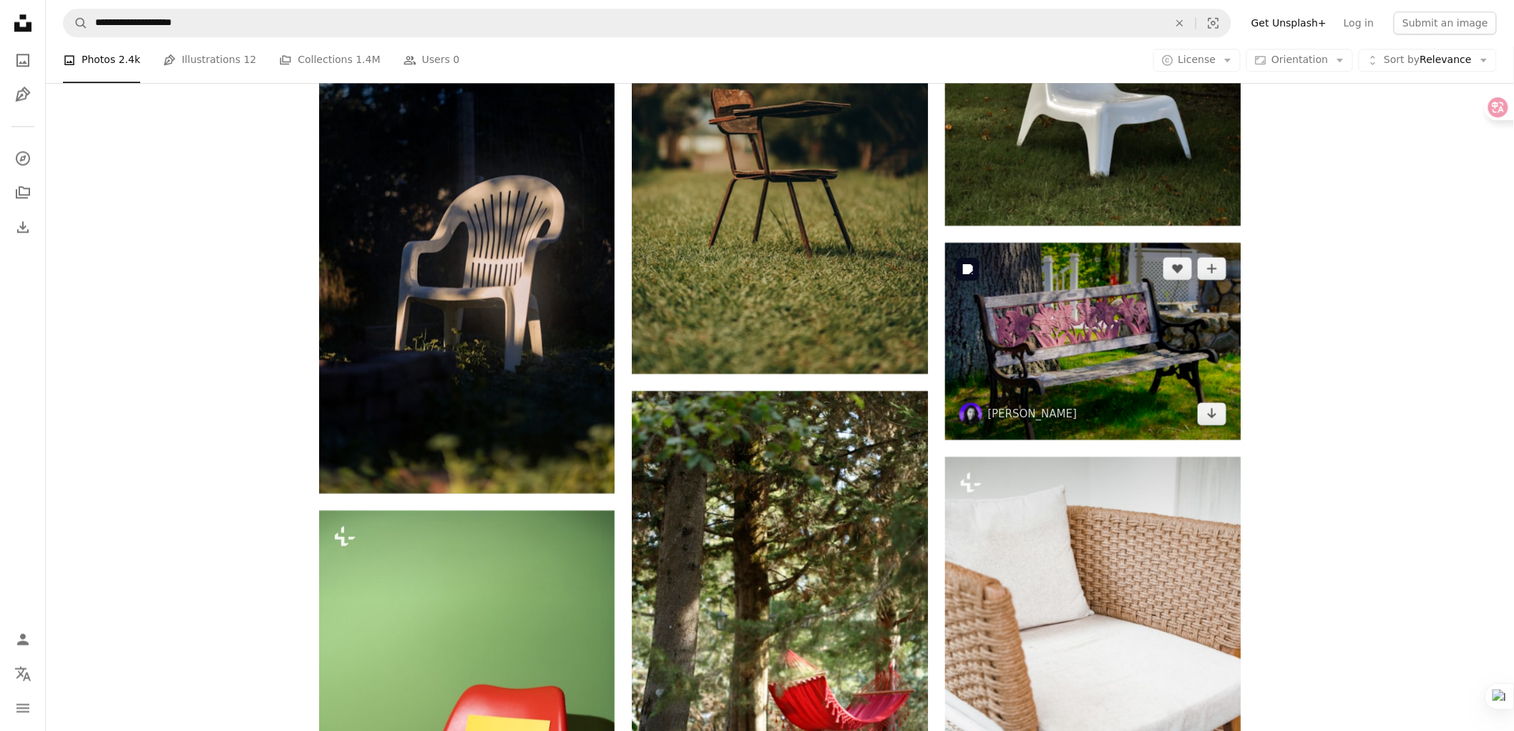
click at [1085, 345] on img at bounding box center [1093, 341] width 296 height 196
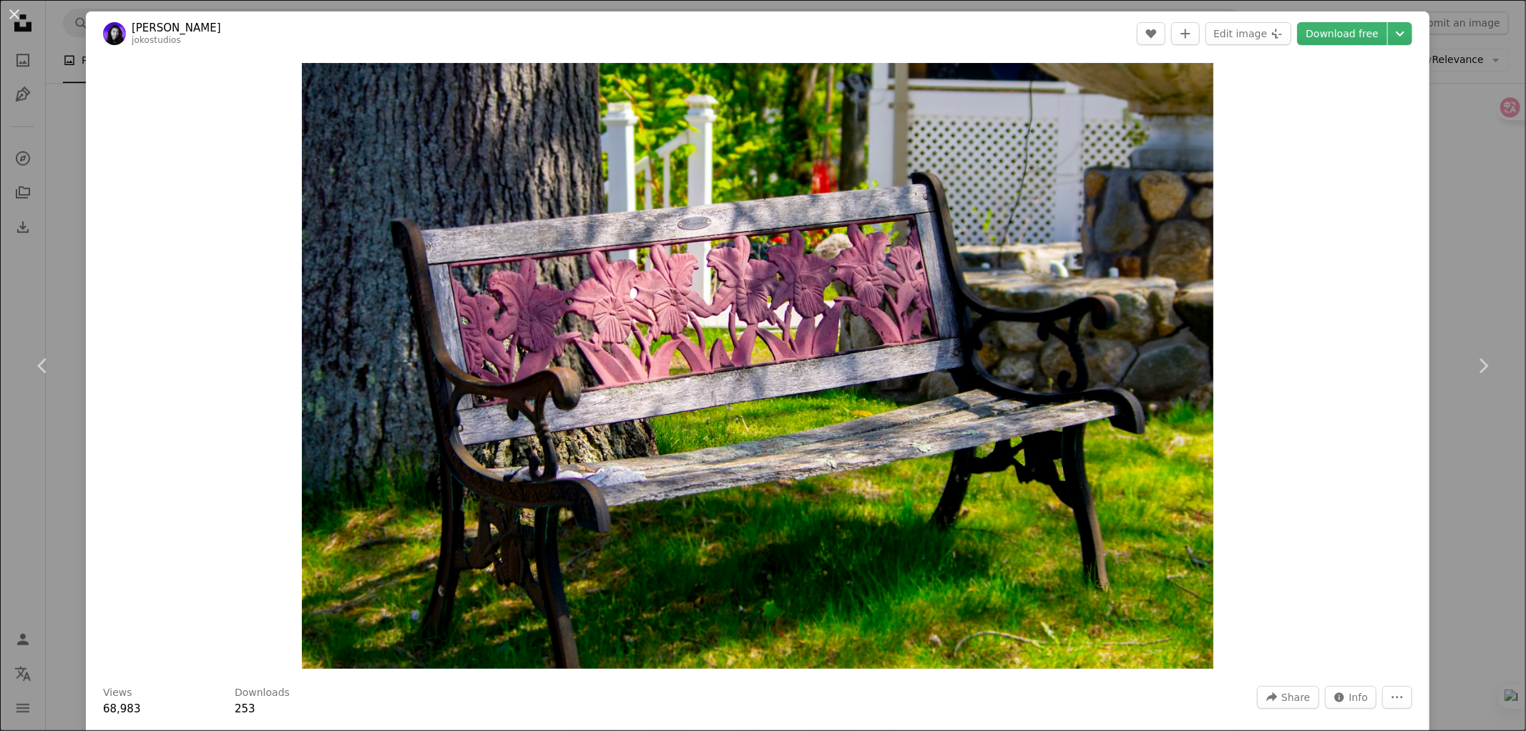
click at [1447, 153] on div "An X shape Chevron left Chevron right [PERSON_NAME] jokostudios A heart A plus …" at bounding box center [763, 365] width 1526 height 731
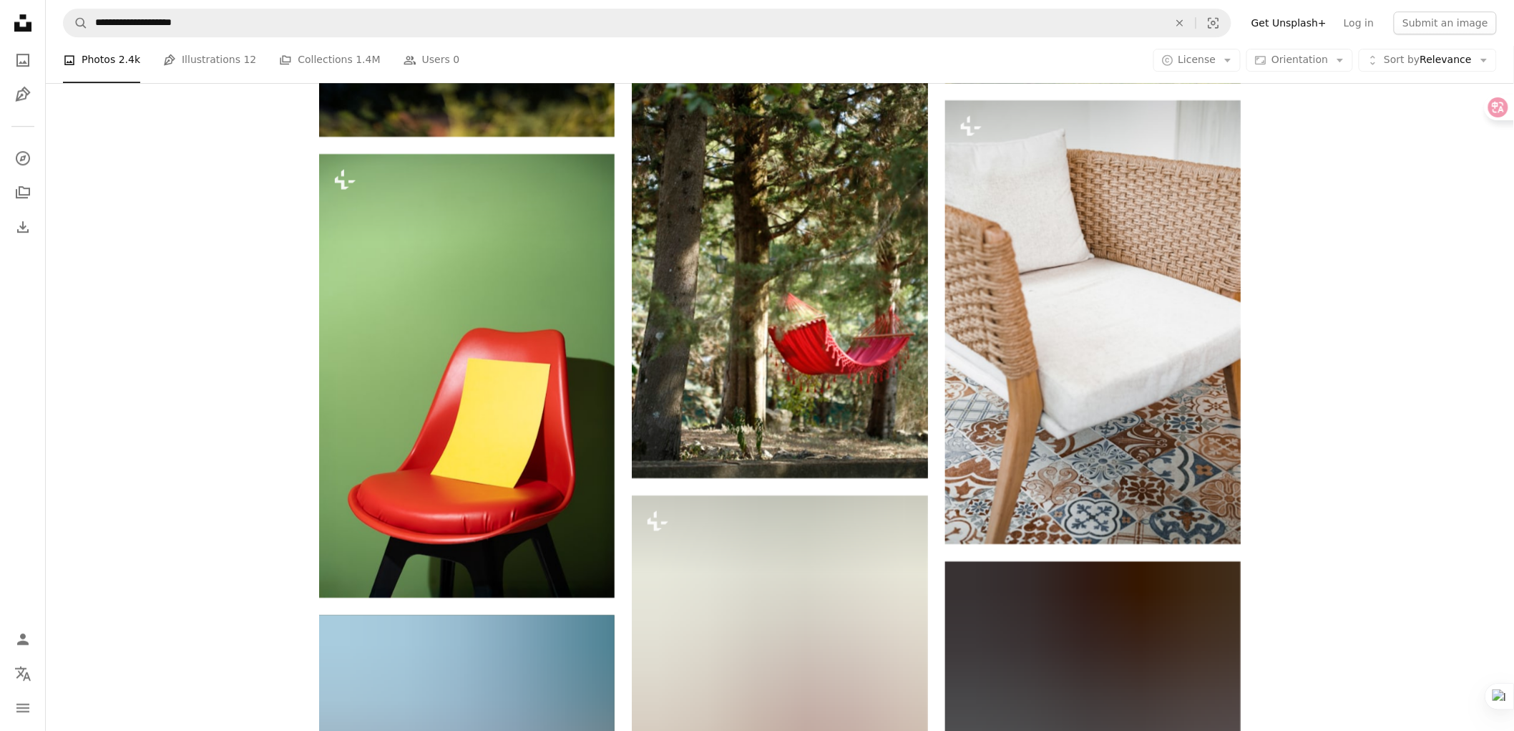
scroll to position [22267, 0]
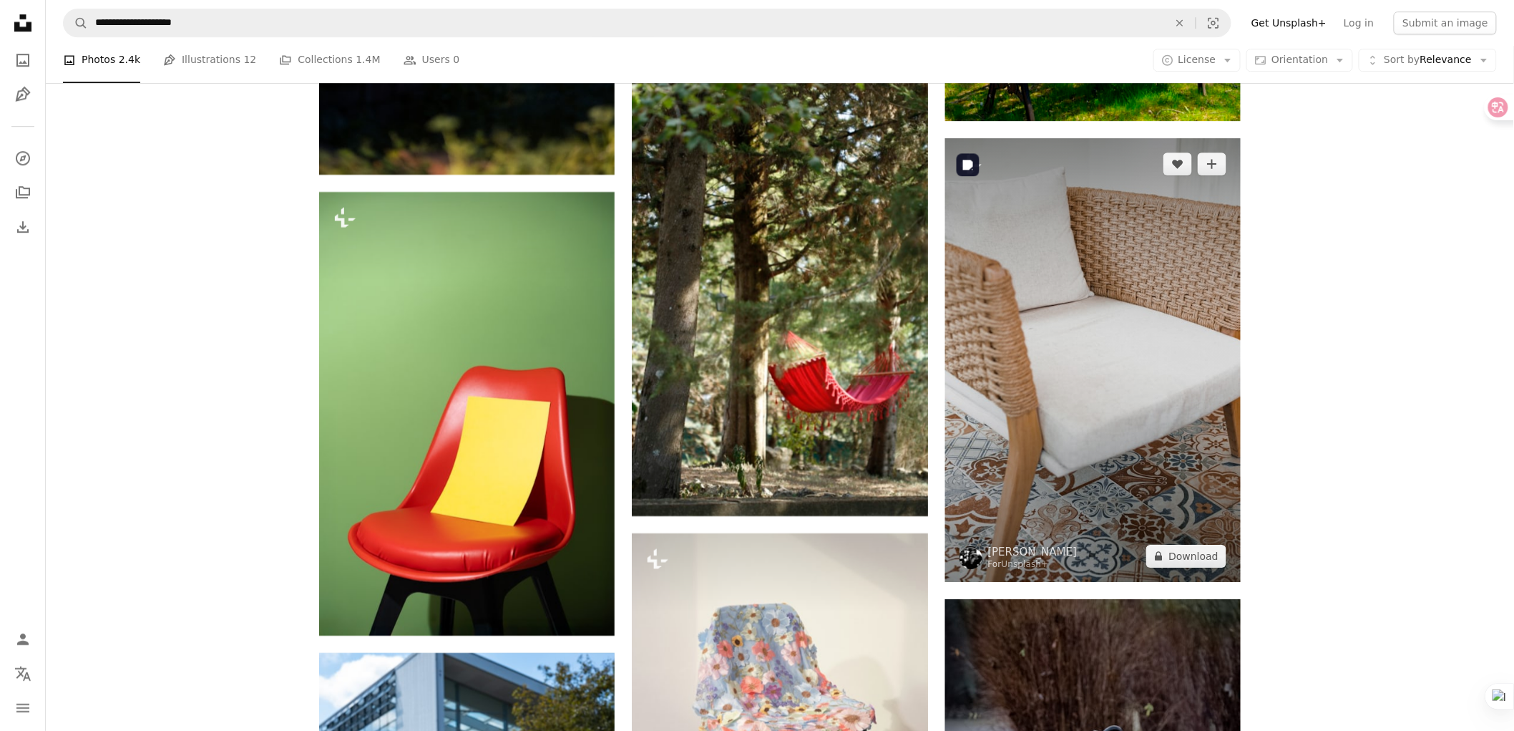
click at [1147, 281] on img at bounding box center [1093, 360] width 296 height 444
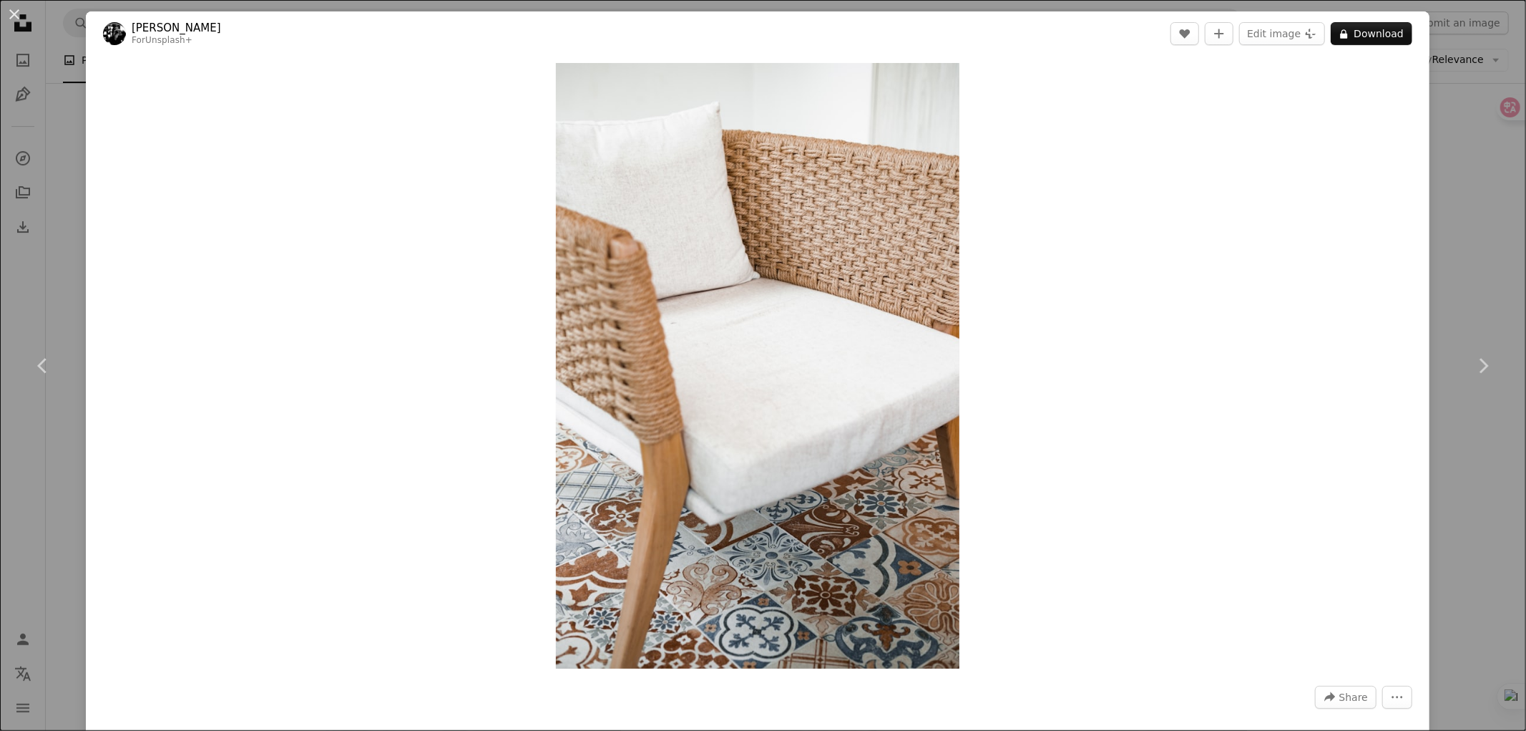
click at [1468, 167] on div "An X shape Chevron left Chevron right [PERSON_NAME] For Unsplash+ A heart A plu…" at bounding box center [763, 365] width 1526 height 731
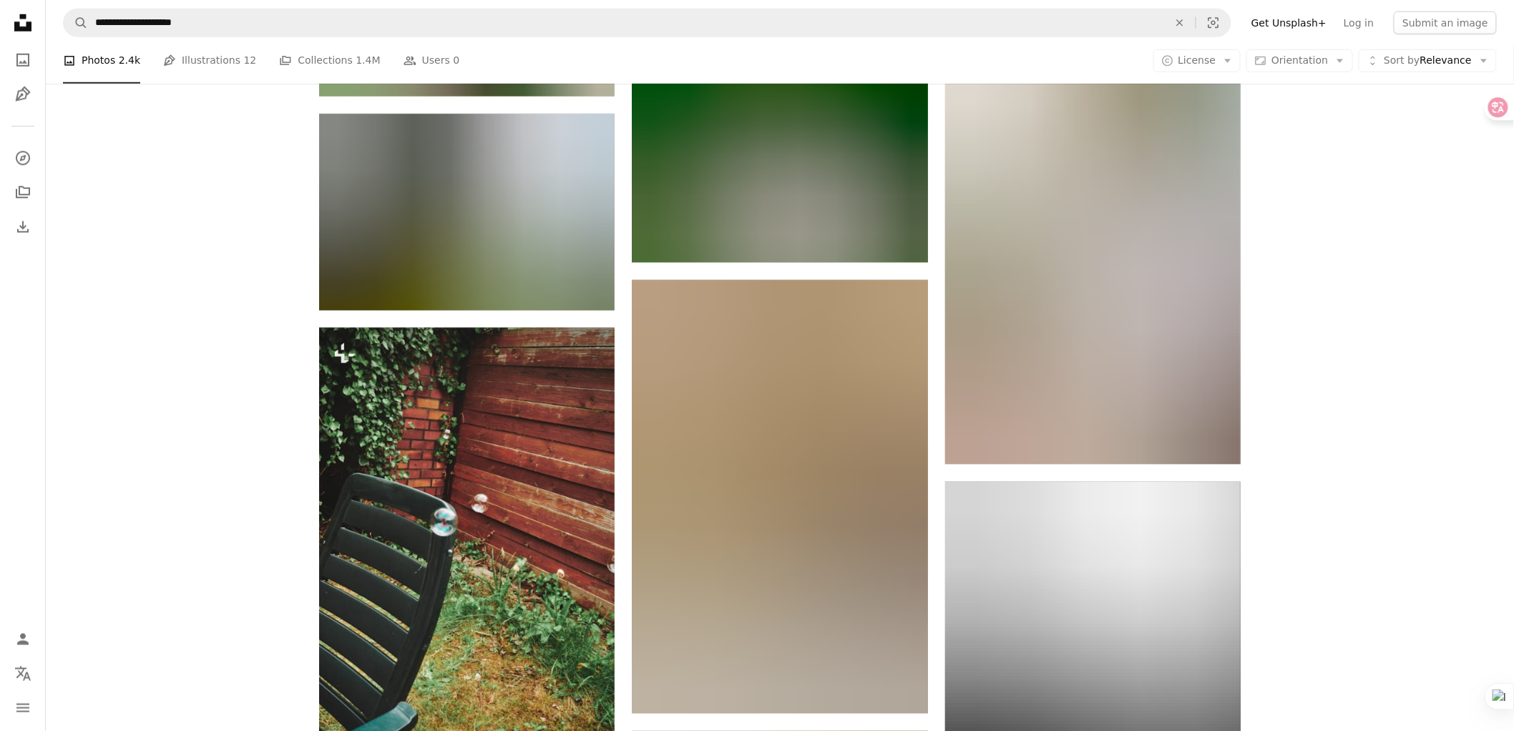
scroll to position [30138, 0]
